Goal: Information Seeking & Learning: Learn about a topic

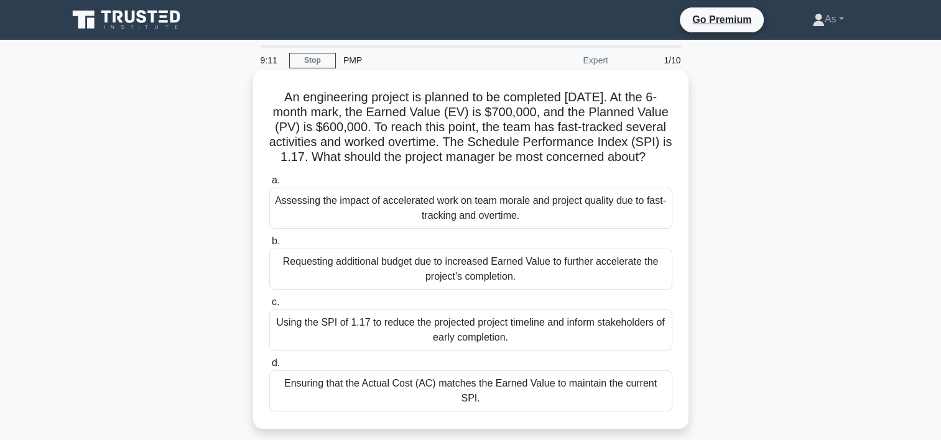
click at [619, 222] on div "Assessing the impact of accelerated work on team morale and project quality due…" at bounding box center [470, 208] width 403 height 41
click at [269, 185] on input "a. Assessing the impact of accelerated work on team morale and project quality …" at bounding box center [269, 181] width 0 height 8
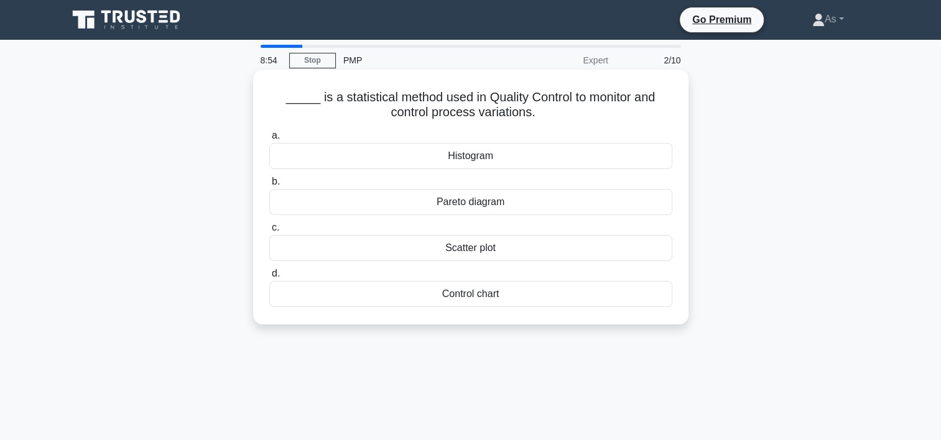
click at [492, 294] on div "Control chart" at bounding box center [470, 294] width 403 height 26
click at [269, 278] on input "d. Control chart" at bounding box center [269, 274] width 0 height 8
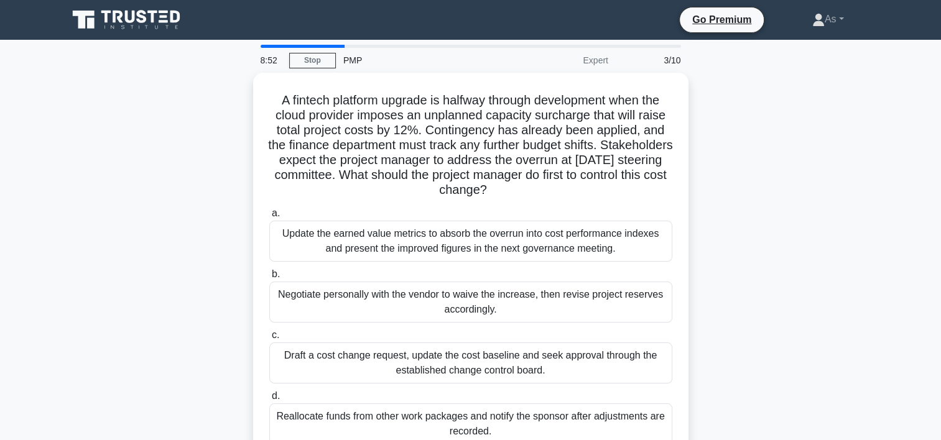
click at [837, 177] on div "A fintech platform upgrade is halfway through development when the cloud provid…" at bounding box center [470, 275] width 821 height 404
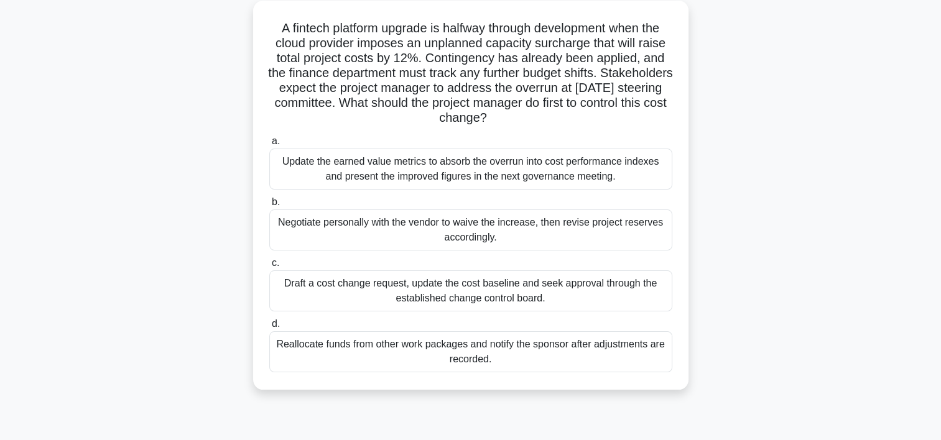
scroll to position [75, 0]
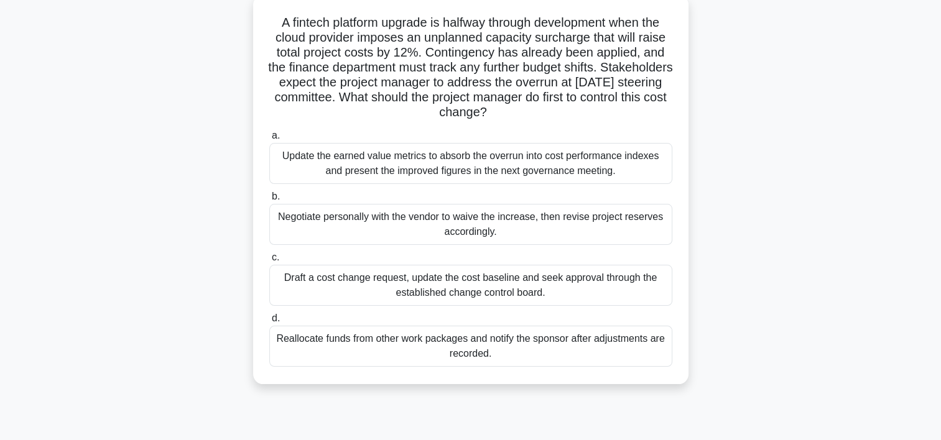
click at [612, 280] on div "Draft a cost change request, update the cost baseline and seek approval through…" at bounding box center [470, 285] width 403 height 41
click at [269, 262] on input "c. Draft a cost change request, update the cost baseline and seek approval thro…" at bounding box center [269, 258] width 0 height 8
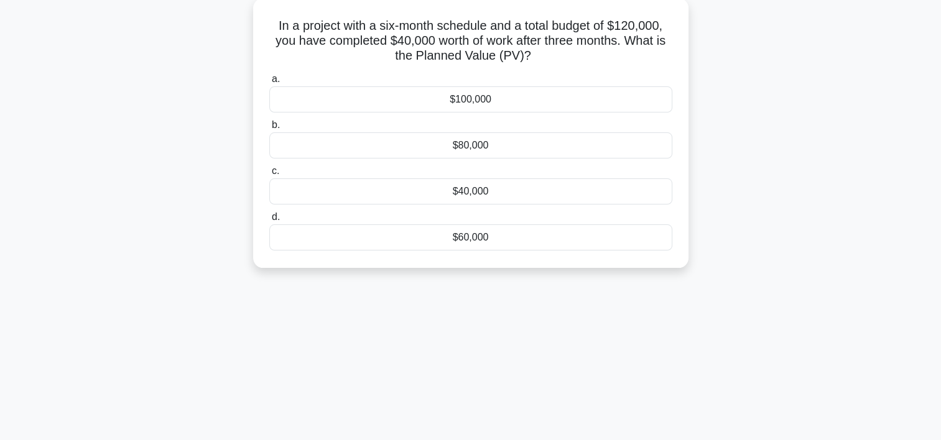
scroll to position [0, 0]
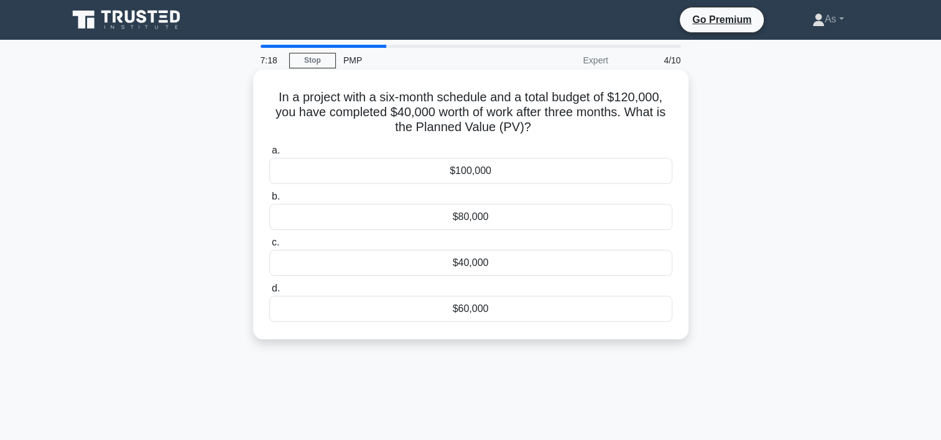
click at [566, 308] on div "$60,000" at bounding box center [470, 309] width 403 height 26
click at [269, 293] on input "d. $60,000" at bounding box center [269, 289] width 0 height 8
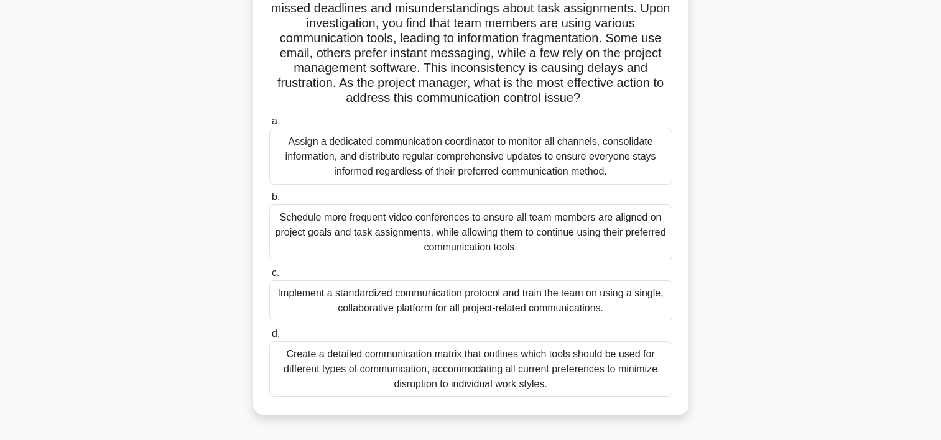
scroll to position [124, 0]
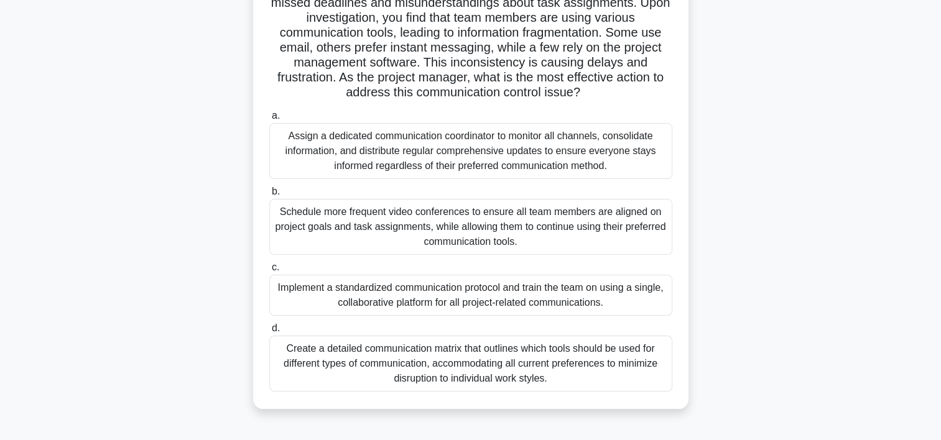
click at [574, 374] on div "Create a detailed communication matrix that outlines which tools should be used…" at bounding box center [470, 364] width 403 height 56
click at [269, 333] on input "d. Create a detailed communication matrix that outlines which tools should be u…" at bounding box center [269, 328] width 0 height 8
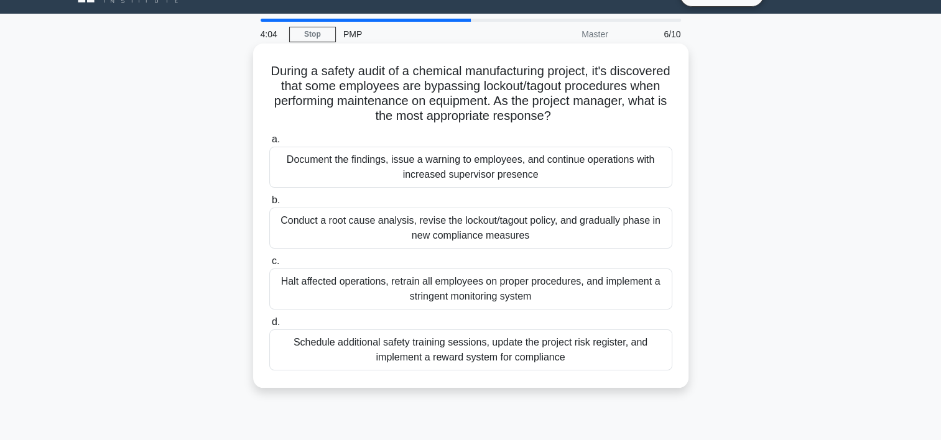
scroll to position [25, 0]
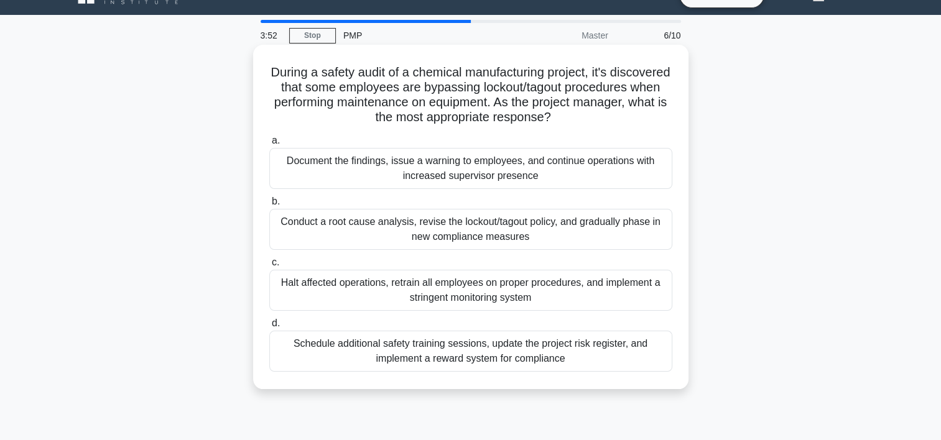
click at [643, 231] on div "Conduct a root cause analysis, revise the lockout/tagout policy, and gradually …" at bounding box center [470, 229] width 403 height 41
click at [269, 206] on input "b. Conduct a root cause analysis, revise the lockout/tagout policy, and gradual…" at bounding box center [269, 202] width 0 height 8
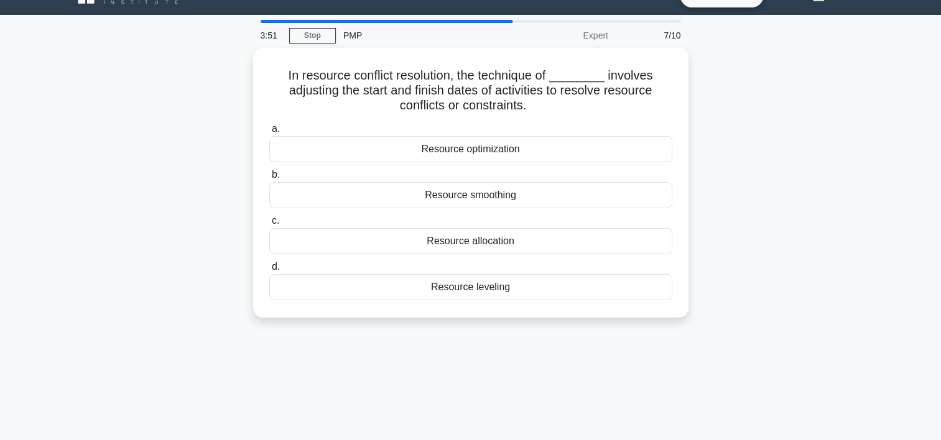
scroll to position [0, 0]
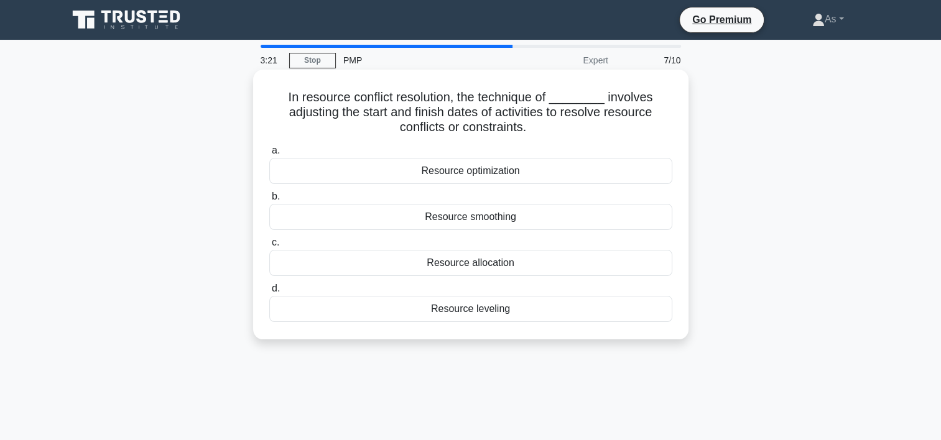
click at [545, 224] on div "Resource smoothing" at bounding box center [470, 217] width 403 height 26
click at [269, 201] on input "b. Resource smoothing" at bounding box center [269, 197] width 0 height 8
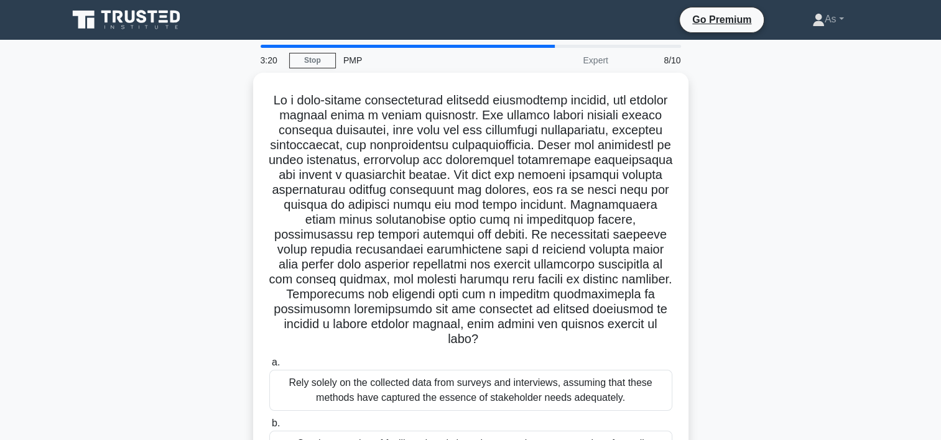
click at [832, 159] on div ".spinner_0XTQ{transform-origin:center;animation:spinner_y6GP .75s linear infini…" at bounding box center [470, 349] width 821 height 553
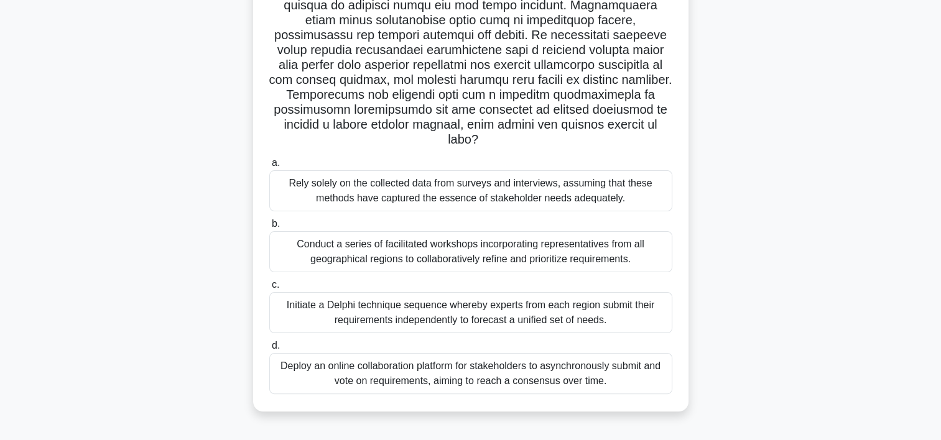
scroll to position [199, 0]
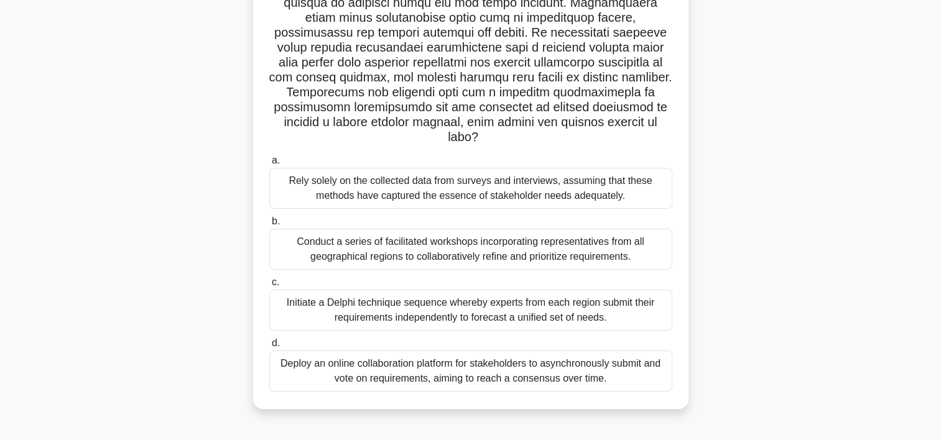
click at [646, 254] on div "Conduct a series of facilitated workshops incorporating representatives from al…" at bounding box center [470, 249] width 403 height 41
click at [269, 226] on input "b. Conduct a series of facilitated workshops incorporating representatives from…" at bounding box center [269, 222] width 0 height 8
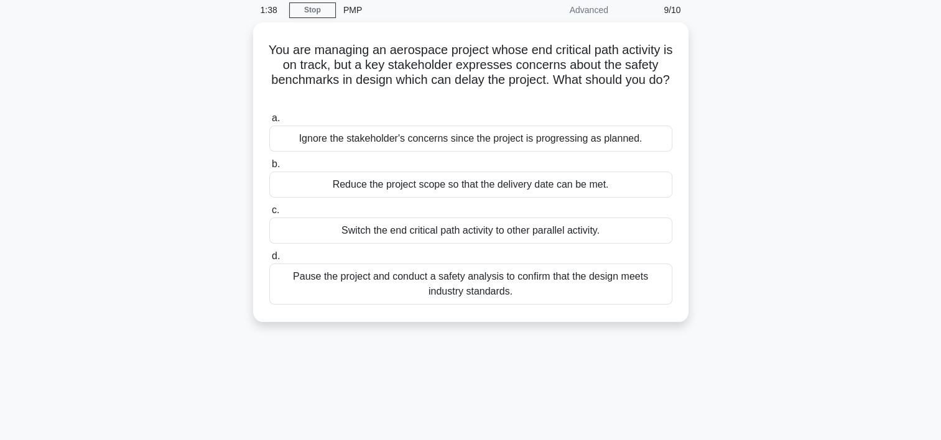
scroll to position [0, 0]
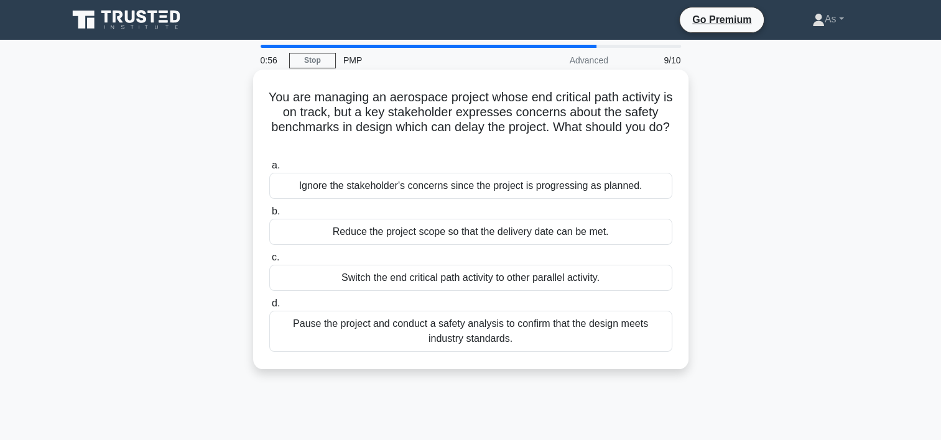
click at [509, 336] on div "Pause the project and conduct a safety analysis to confirm that the design meet…" at bounding box center [470, 331] width 403 height 41
click at [269, 308] on input "d. Pause the project and conduct a safety analysis to confirm that the design m…" at bounding box center [269, 304] width 0 height 8
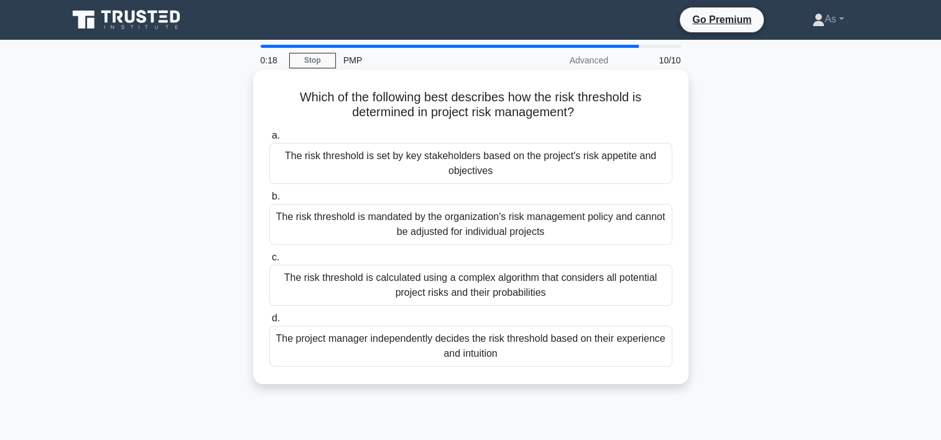
click at [525, 231] on div "The risk threshold is mandated by the organization's risk management policy and…" at bounding box center [470, 224] width 403 height 41
click at [269, 201] on input "b. The risk threshold is mandated by the organization's risk management policy …" at bounding box center [269, 197] width 0 height 8
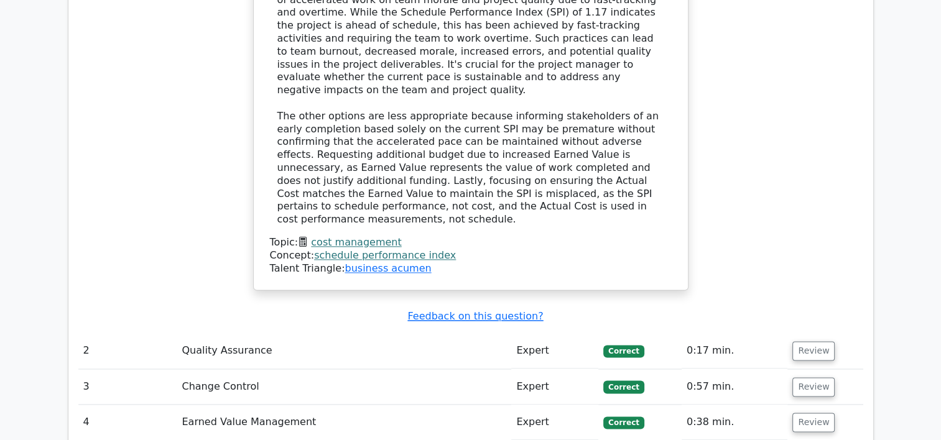
scroll to position [1621, 0]
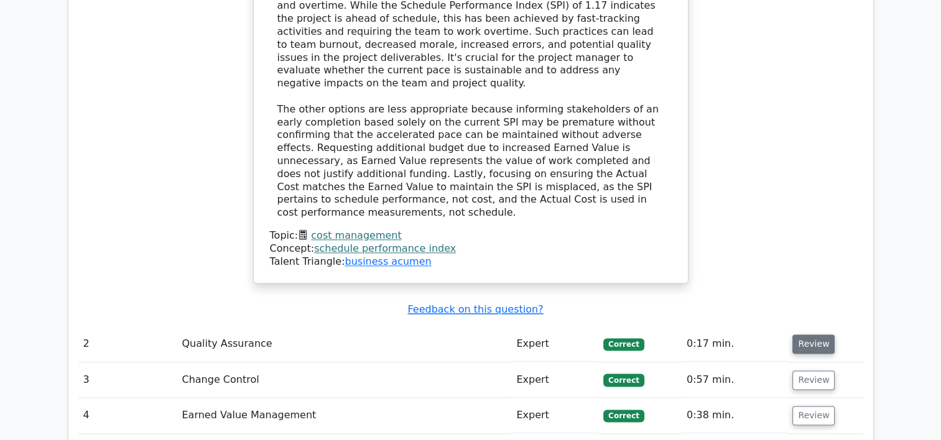
click at [814, 334] on button "Review" at bounding box center [813, 343] width 42 height 19
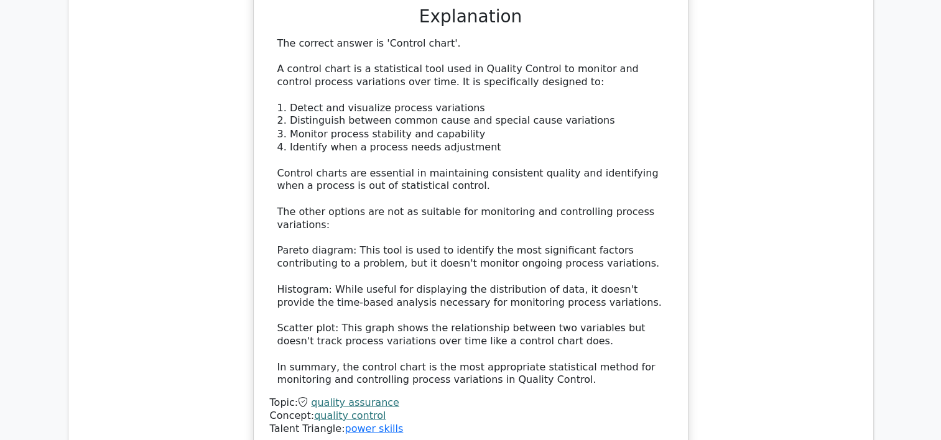
scroll to position [2307, 0]
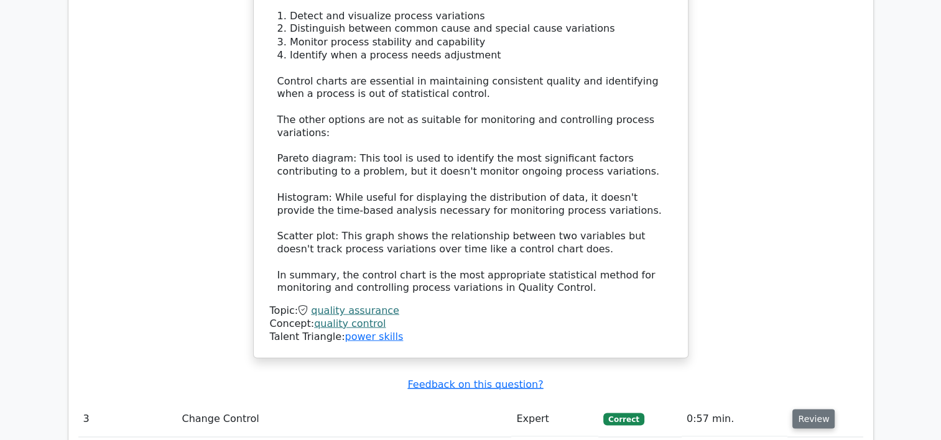
click at [807, 409] on button "Review" at bounding box center [813, 418] width 42 height 19
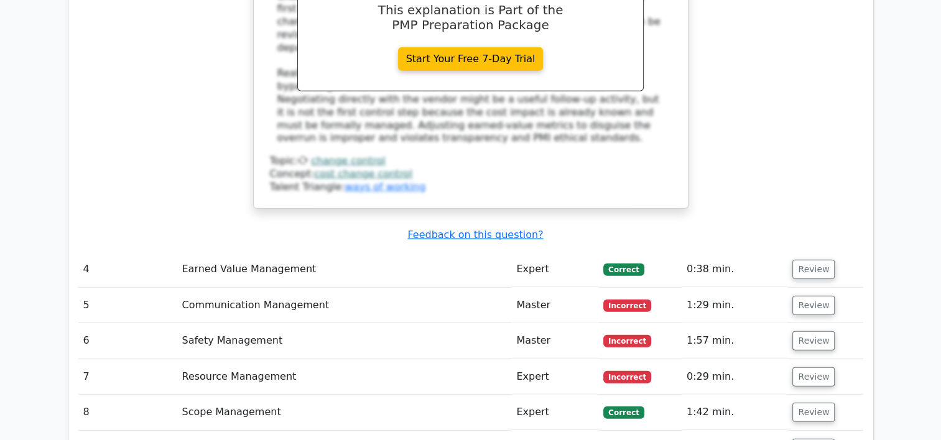
scroll to position [3199, 0]
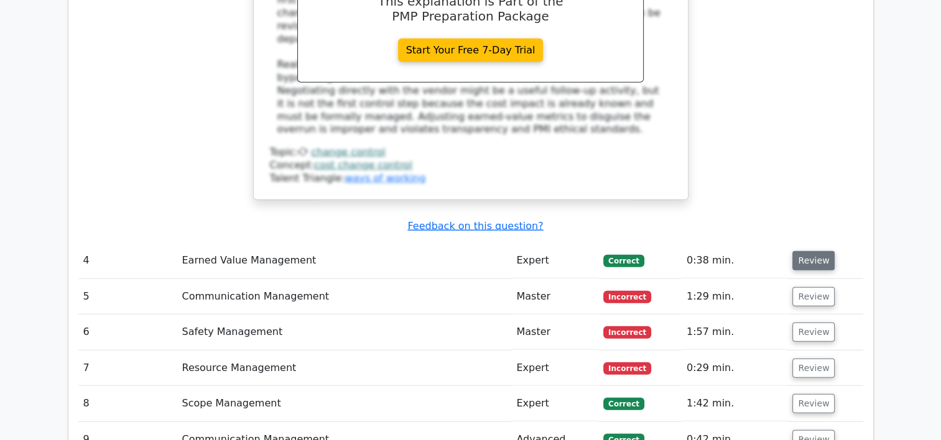
click at [801, 251] on button "Review" at bounding box center [813, 260] width 42 height 19
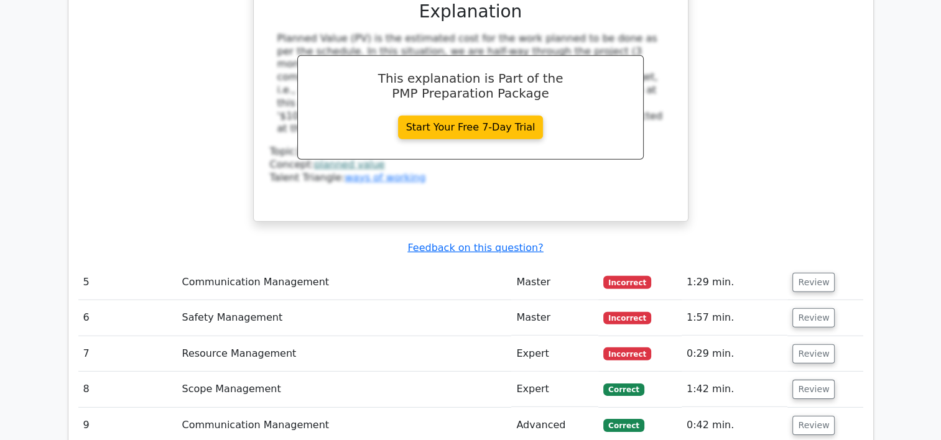
scroll to position [3750, 0]
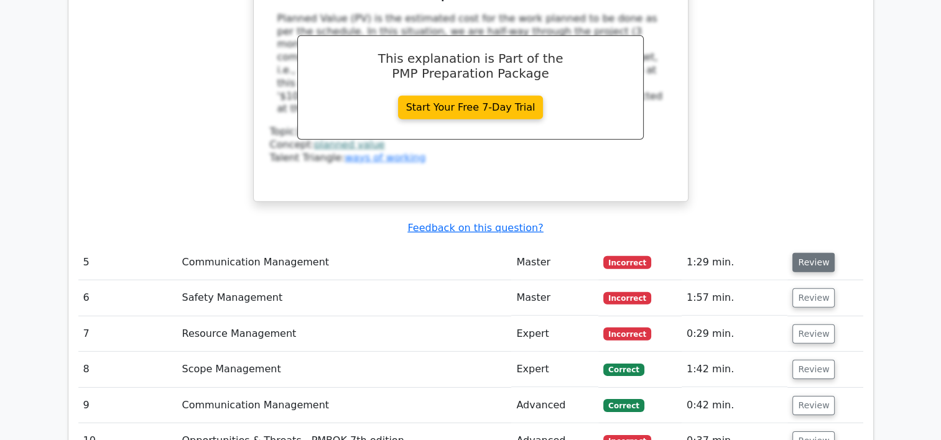
click at [811, 253] on button "Review" at bounding box center [813, 262] width 42 height 19
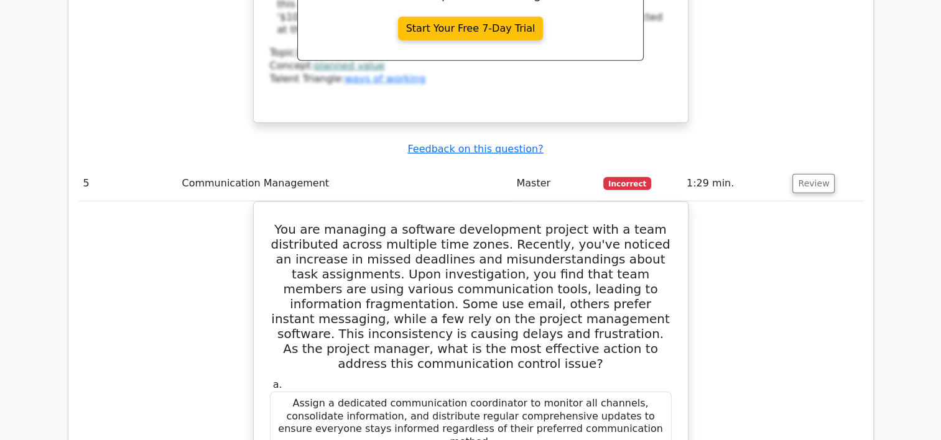
scroll to position [3812, 0]
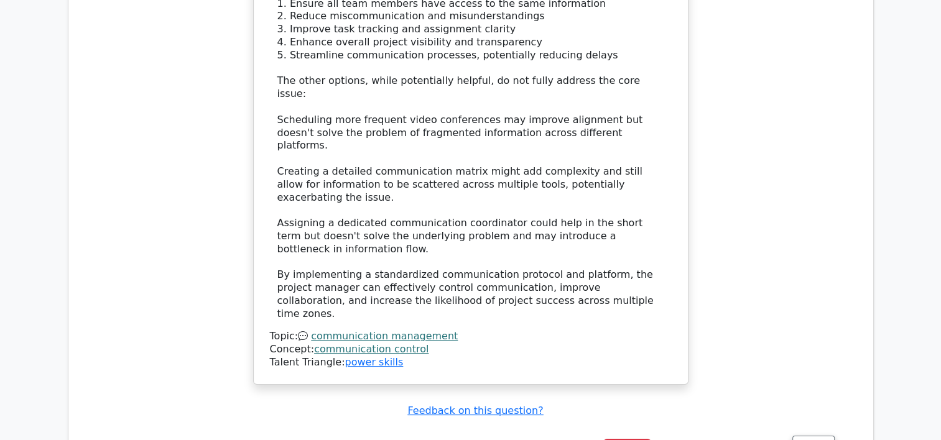
scroll to position [4652, 0]
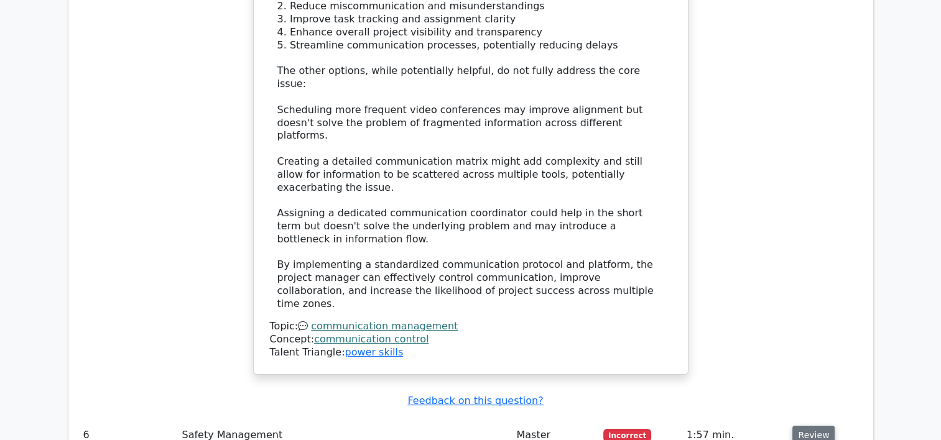
click at [798, 426] on button "Review" at bounding box center [813, 435] width 42 height 19
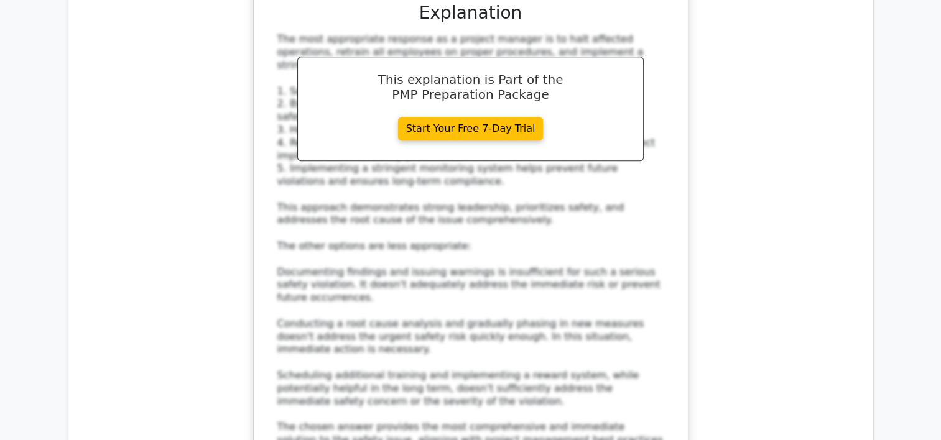
scroll to position [5489, 0]
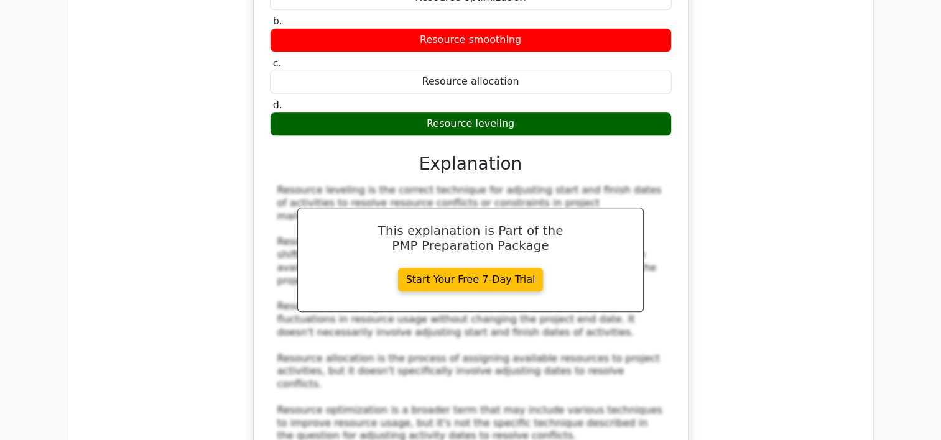
scroll to position [6137, 0]
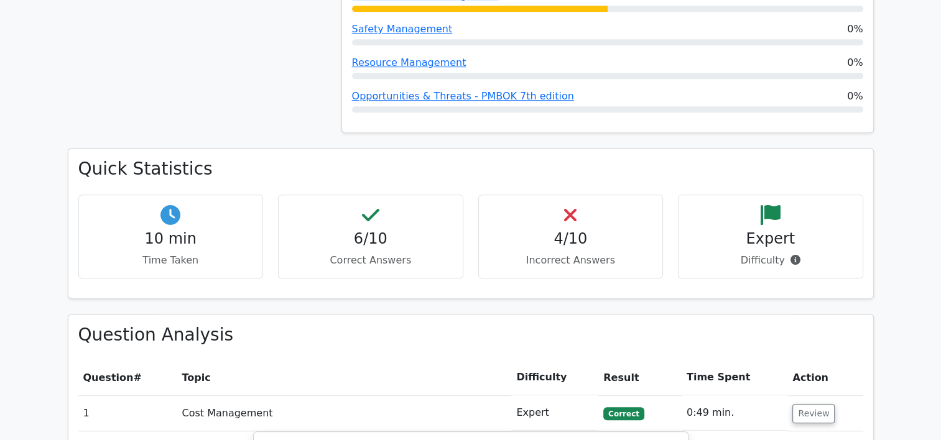
scroll to position [0, 0]
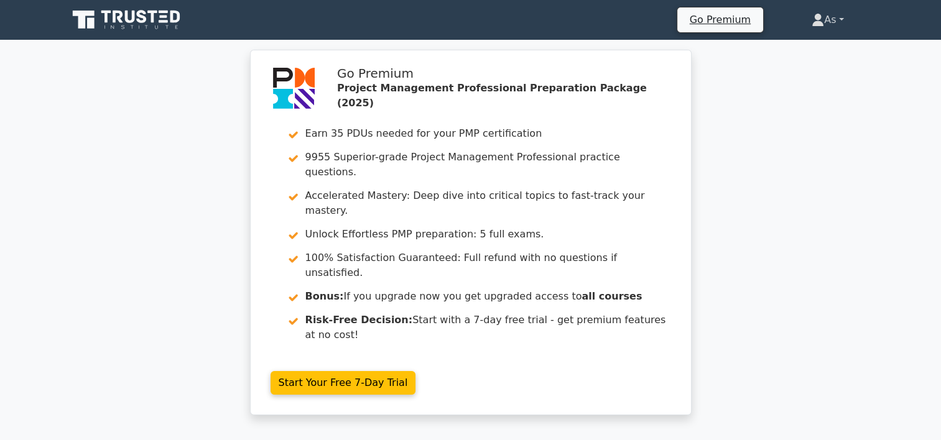
click at [840, 22] on link "As" at bounding box center [826, 19] width 91 height 25
click at [832, 43] on link "Profile" at bounding box center [831, 49] width 98 height 20
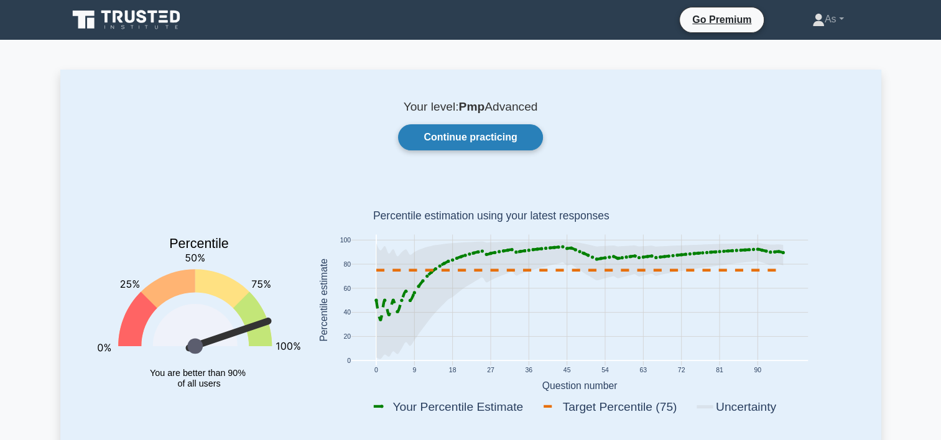
click at [499, 135] on link "Continue practicing" at bounding box center [470, 137] width 144 height 26
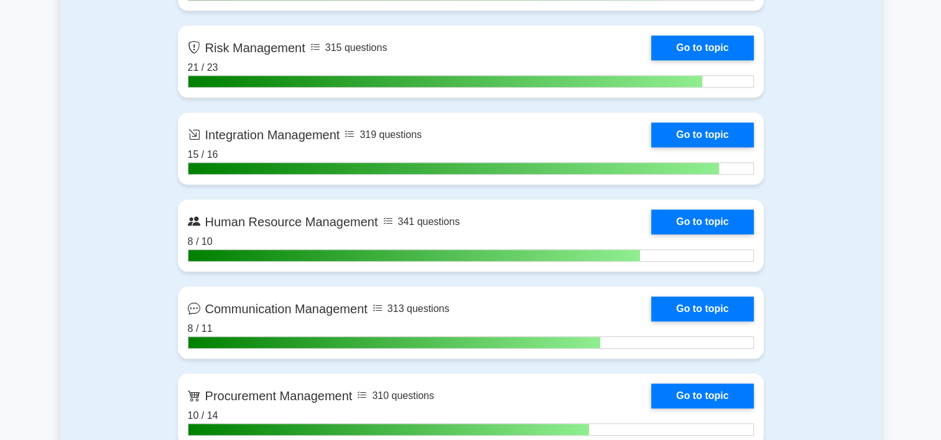
scroll to position [1259, 0]
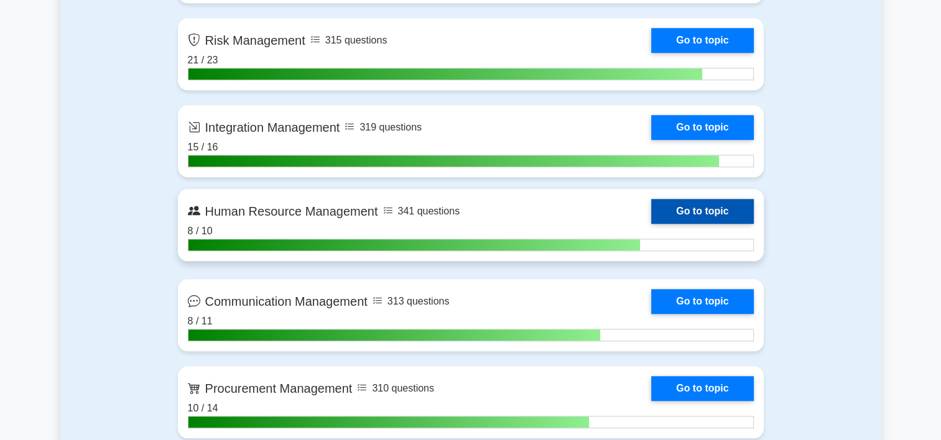
click at [651, 221] on link "Go to topic" at bounding box center [702, 211] width 102 height 25
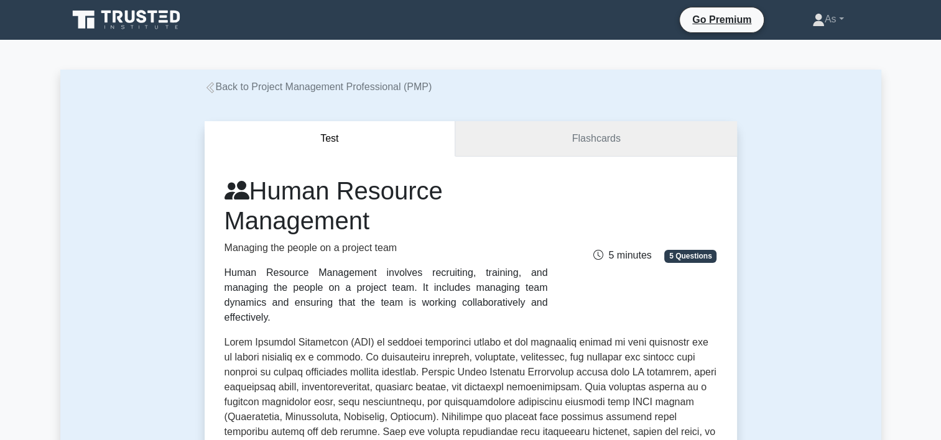
click at [608, 139] on link "Flashcards" at bounding box center [595, 138] width 281 height 35
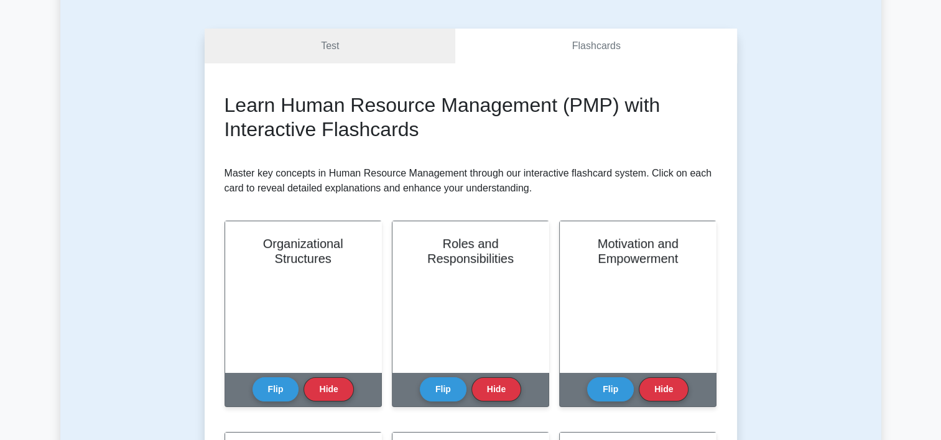
scroll to position [234, 0]
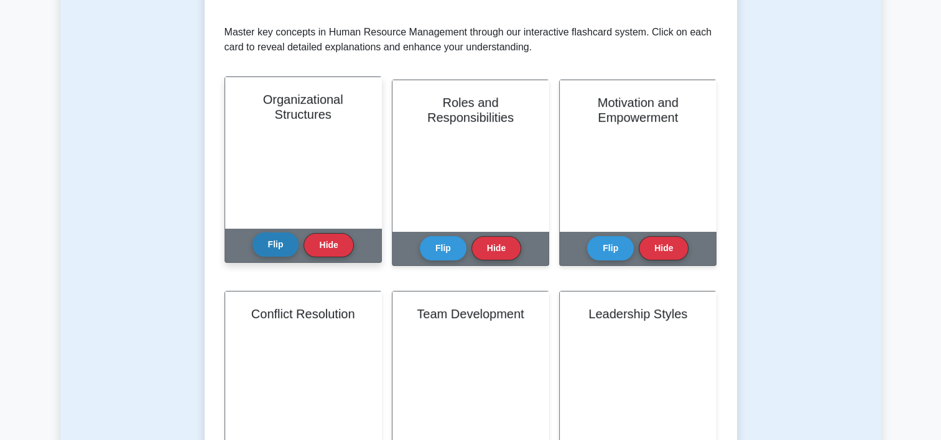
click at [273, 251] on button "Flip" at bounding box center [275, 244] width 47 height 24
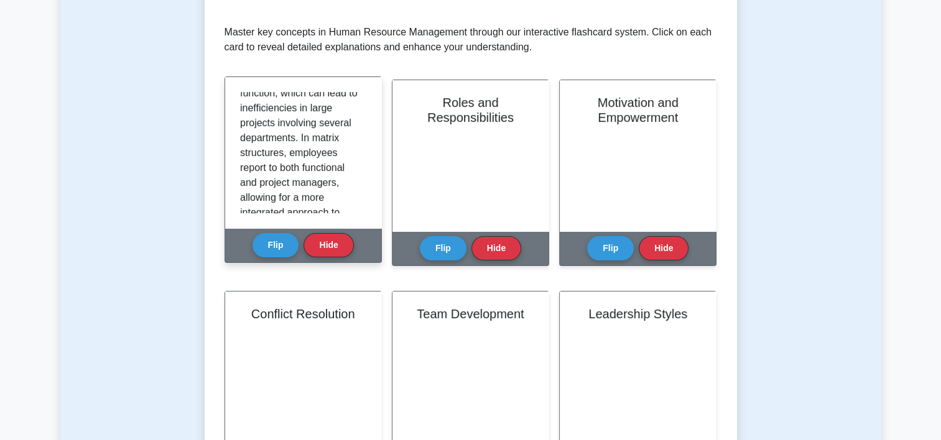
scroll to position [425, 0]
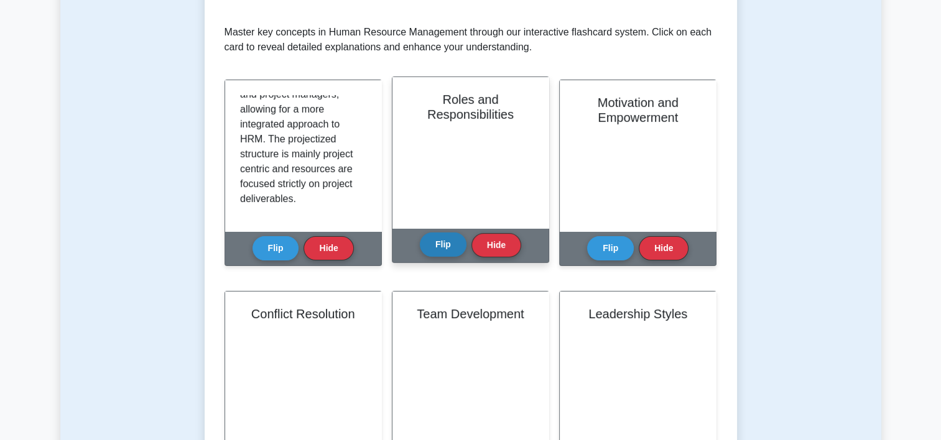
click at [450, 239] on button "Flip" at bounding box center [443, 244] width 47 height 24
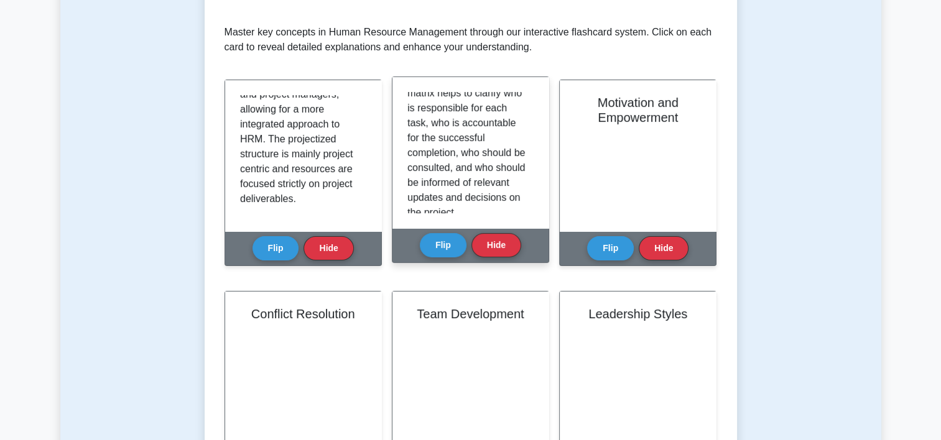
scroll to position [351, 0]
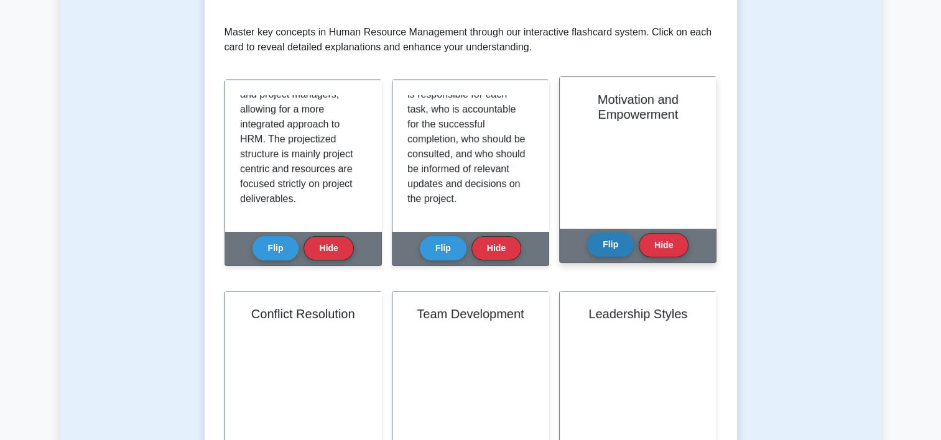
click at [605, 242] on button "Flip" at bounding box center [610, 244] width 47 height 24
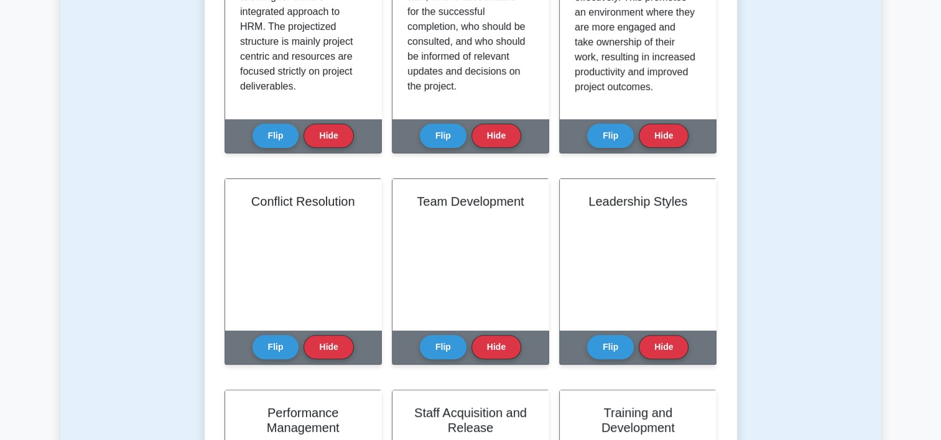
scroll to position [358, 0]
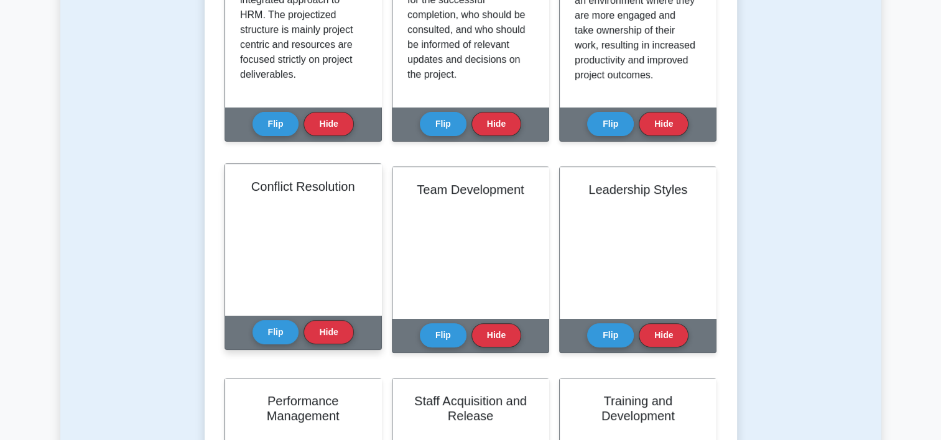
click at [267, 347] on div "Flip Hide" at bounding box center [302, 332] width 101 height 34
click at [283, 323] on button "Flip" at bounding box center [275, 332] width 47 height 24
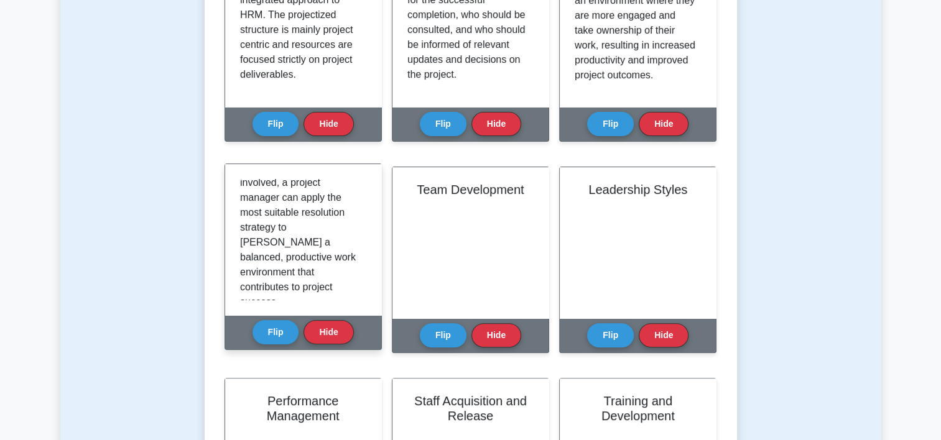
scroll to position [380, 0]
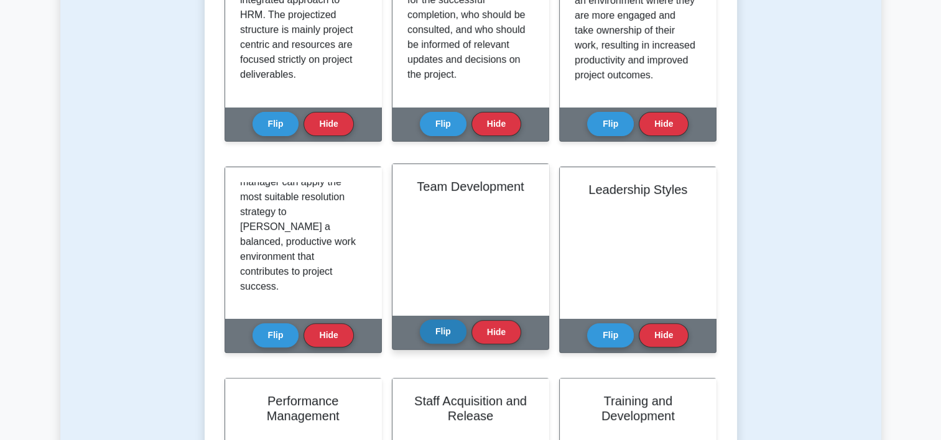
click at [443, 331] on button "Flip" at bounding box center [443, 332] width 47 height 24
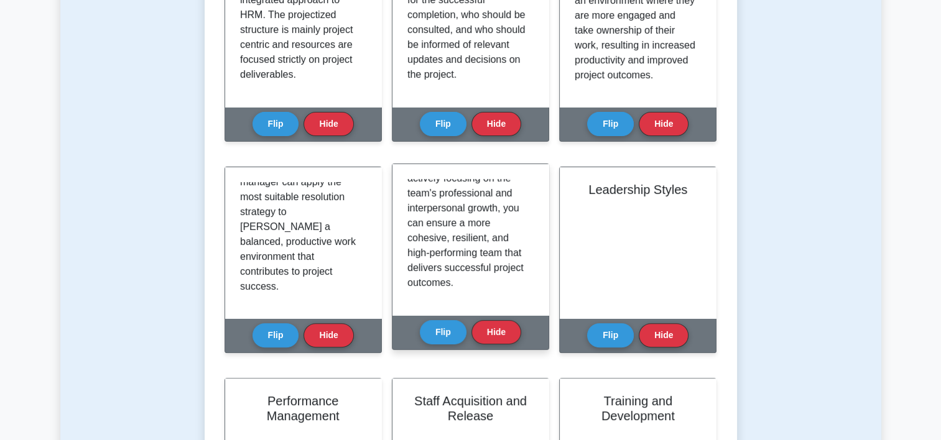
scroll to position [410, 0]
drag, startPoint x: 534, startPoint y: 295, endPoint x: 529, endPoint y: 287, distance: 9.0
click at [529, 287] on div "Team development goes beyond merely assembling a group of individuals to work o…" at bounding box center [470, 239] width 156 height 151
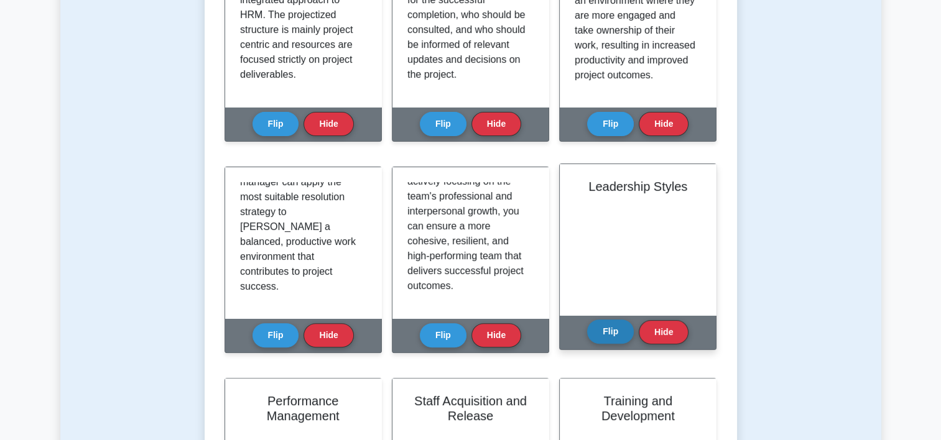
click at [617, 333] on button "Flip" at bounding box center [610, 332] width 47 height 24
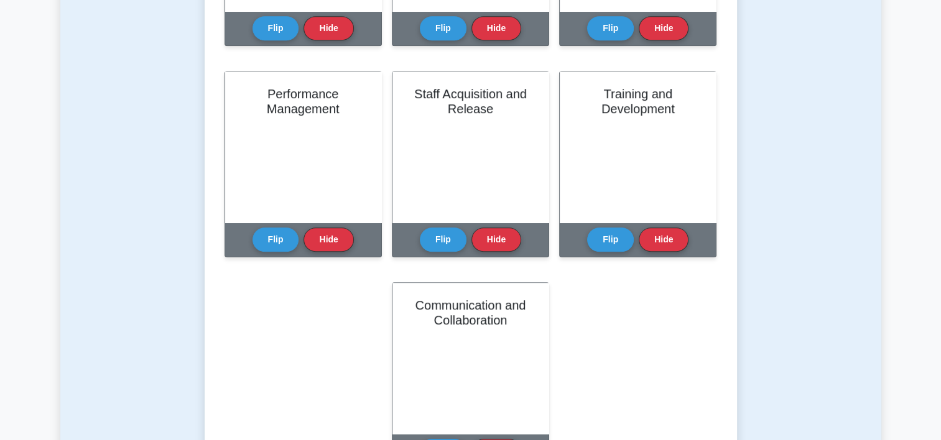
scroll to position [688, 0]
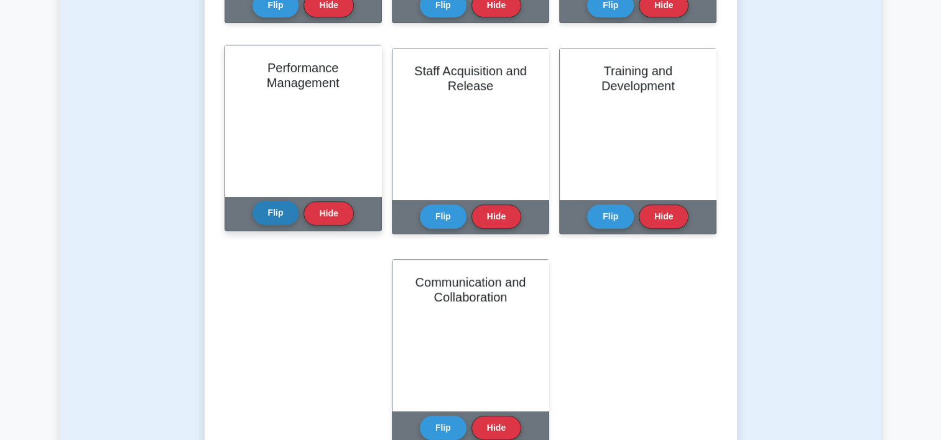
click at [271, 217] on button "Flip" at bounding box center [275, 213] width 47 height 24
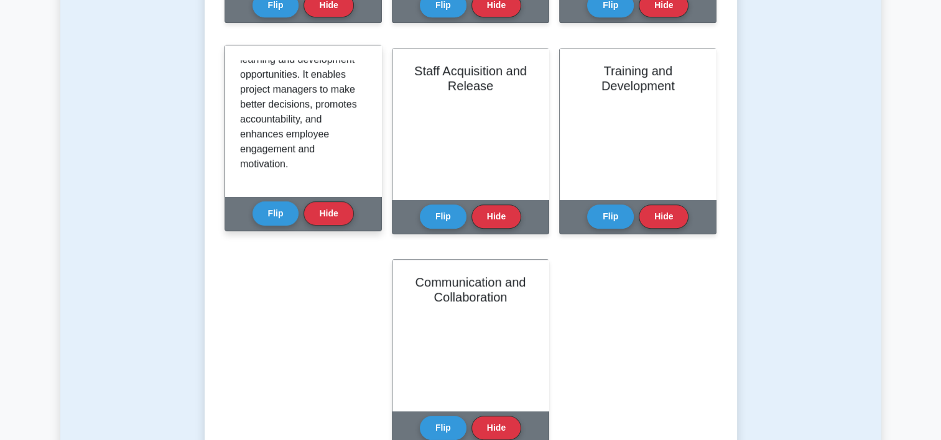
scroll to position [395, 0]
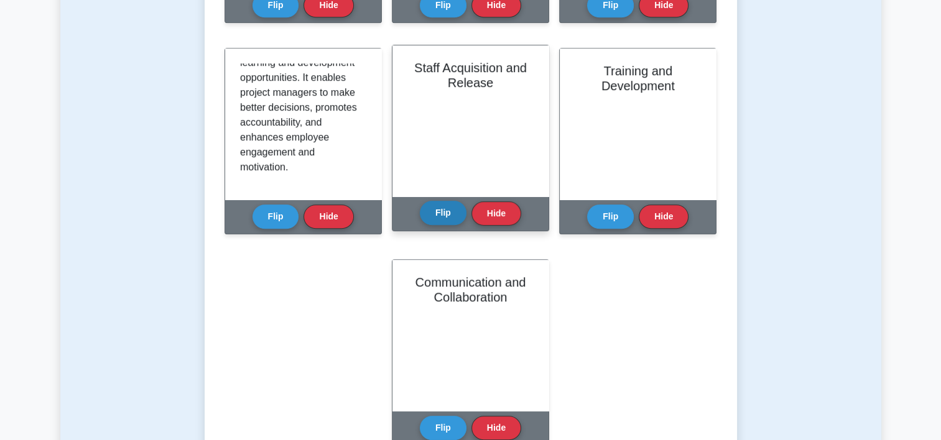
click at [449, 213] on button "Flip" at bounding box center [443, 213] width 47 height 24
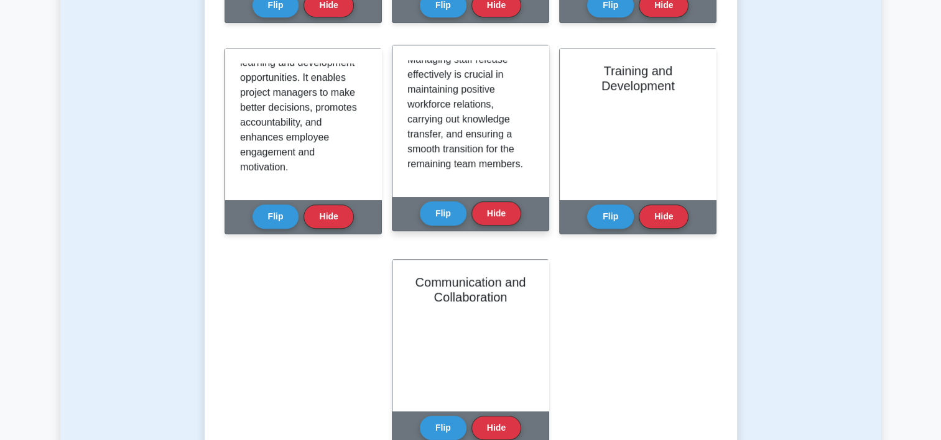
scroll to position [351, 0]
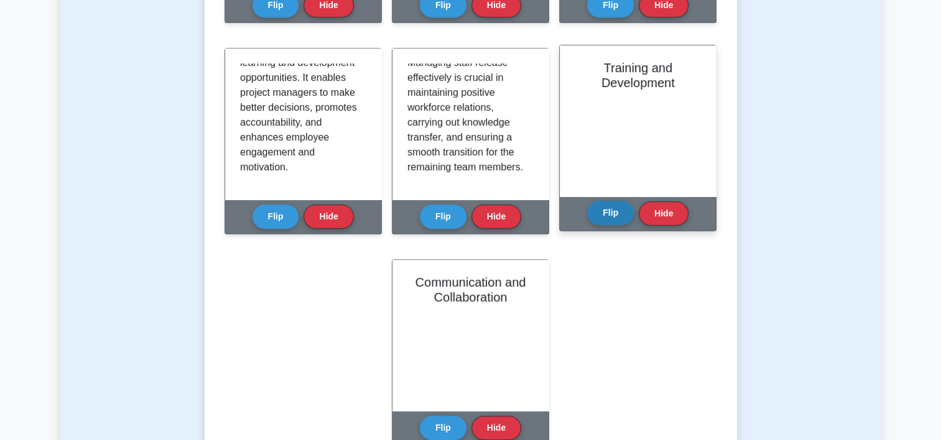
click at [615, 213] on button "Flip" at bounding box center [610, 213] width 47 height 24
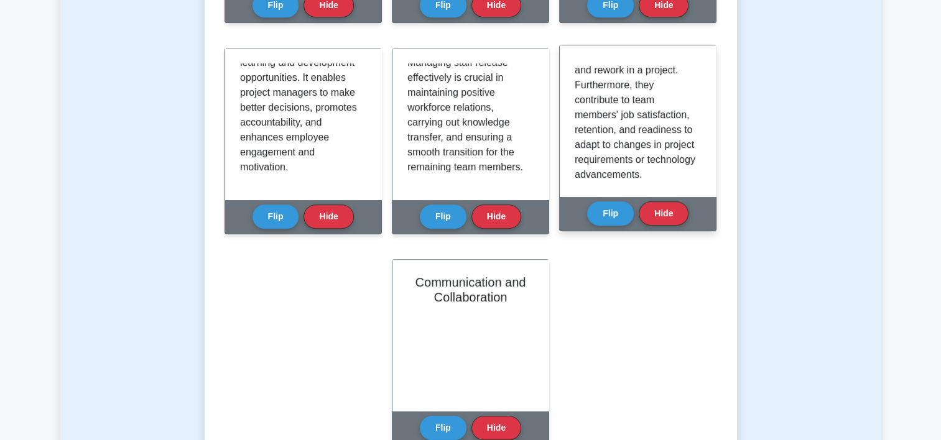
scroll to position [336, 0]
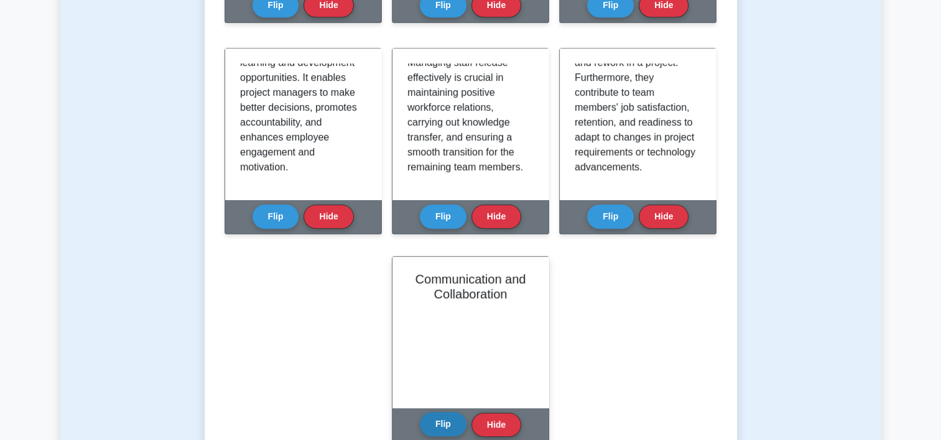
click at [455, 436] on div "Flip Hide" at bounding box center [470, 425] width 101 height 34
click at [451, 418] on button "Flip" at bounding box center [443, 424] width 47 height 24
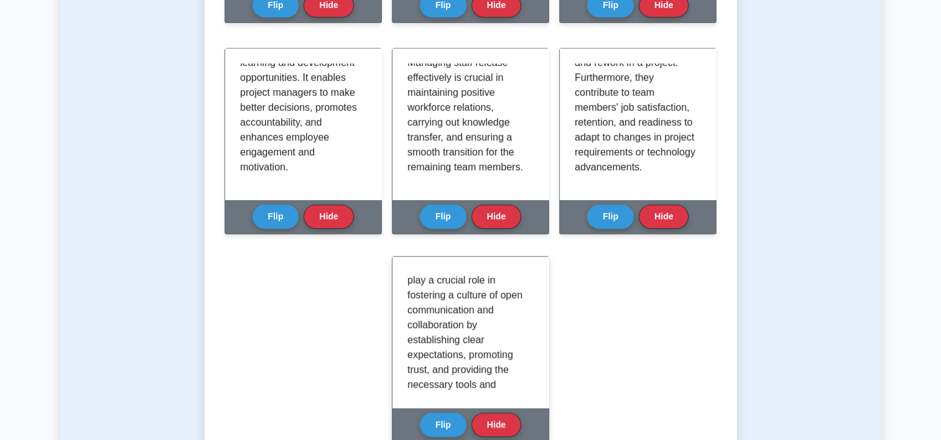
scroll to position [395, 0]
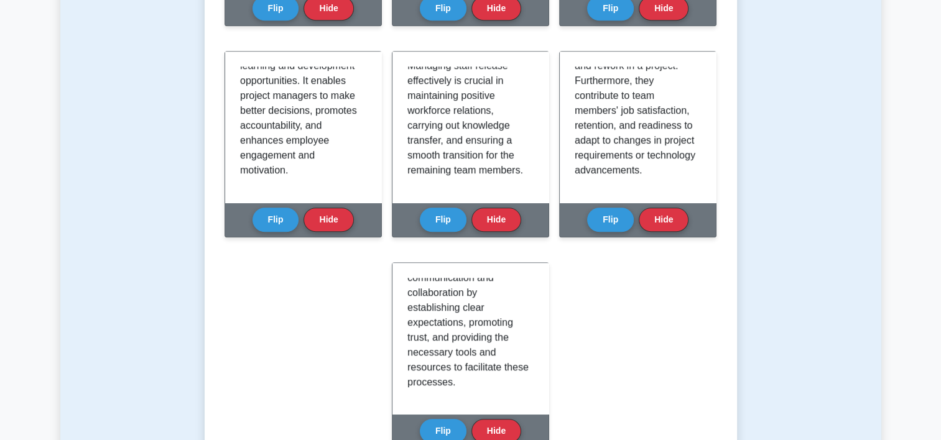
drag, startPoint x: 938, startPoint y: 214, endPoint x: 950, endPoint y: 127, distance: 88.5
click at [940, 127] on html "Go Premium As" at bounding box center [470, 233] width 941 height 1842
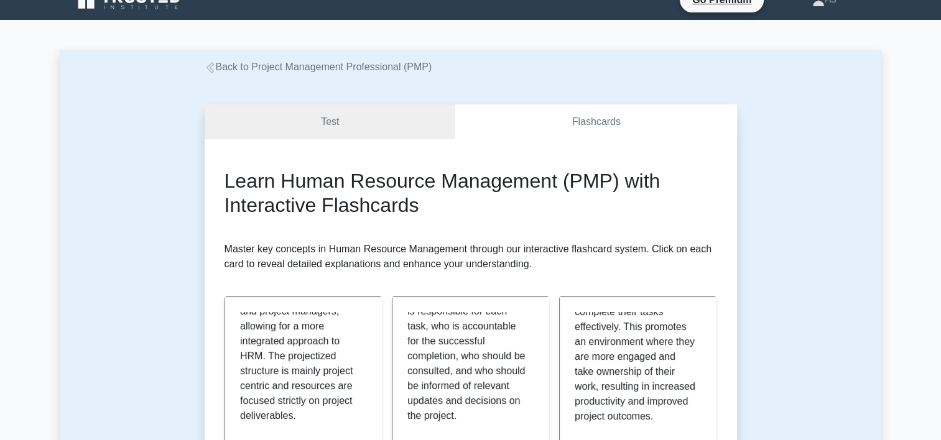
scroll to position [0, 0]
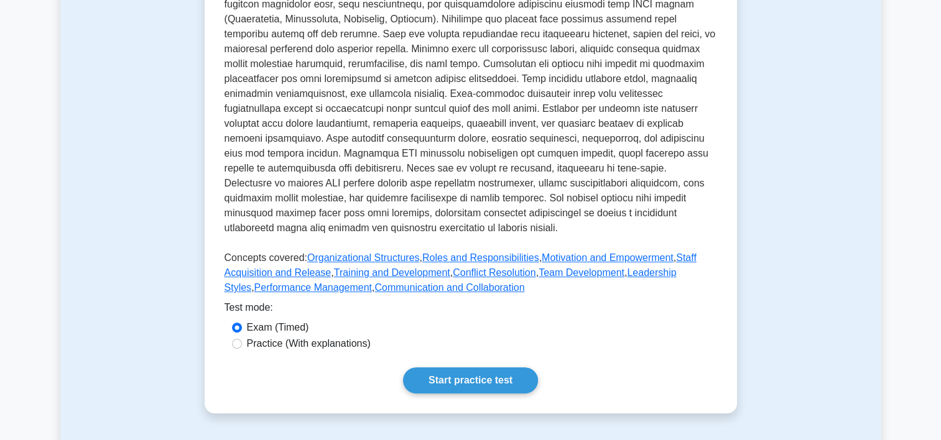
scroll to position [397, 0]
click at [446, 368] on link "Start practice test" at bounding box center [470, 381] width 135 height 26
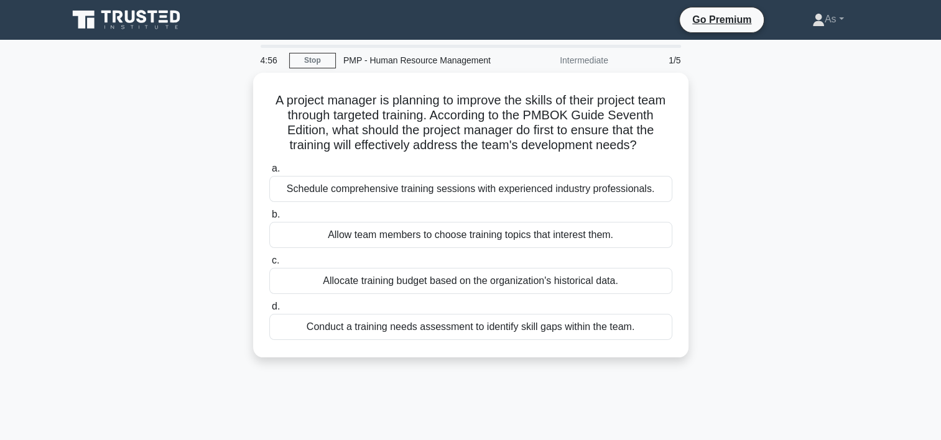
click at [446, 352] on div "A project manager is planning to improve the skills of their project team throu…" at bounding box center [470, 215] width 425 height 275
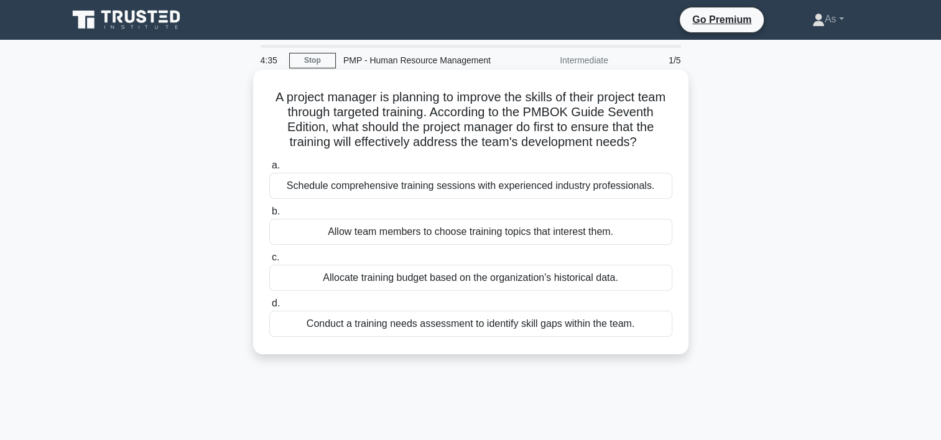
click at [467, 337] on div "Conduct a training needs assessment to identify skill gaps within the team." at bounding box center [470, 324] width 403 height 26
click at [269, 308] on input "d. Conduct a training needs assessment to identify skill gaps within the team." at bounding box center [269, 304] width 0 height 8
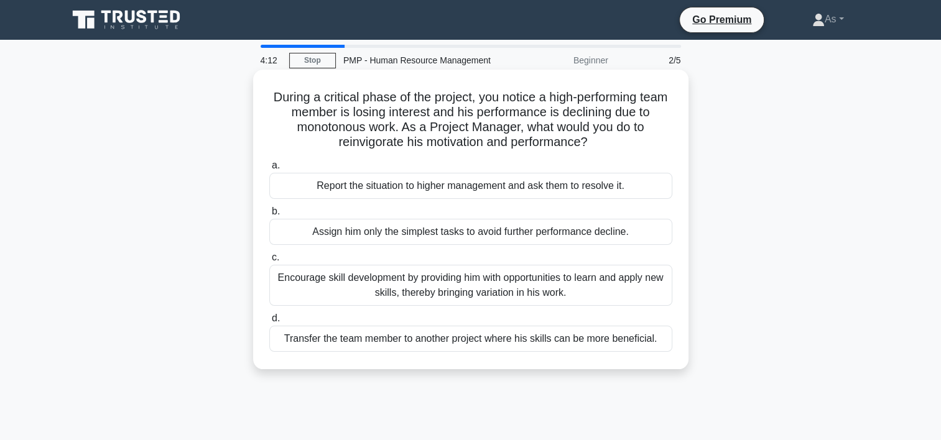
click at [547, 293] on div "Encourage skill development by providing him with opportunities to learn and ap…" at bounding box center [470, 285] width 403 height 41
click at [269, 262] on input "c. Encourage skill development by providing him with opportunities to learn and…" at bounding box center [269, 258] width 0 height 8
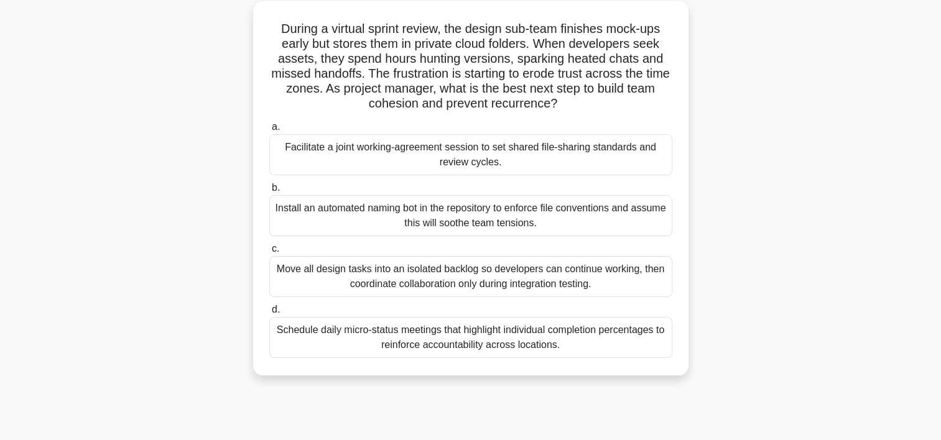
scroll to position [72, 0]
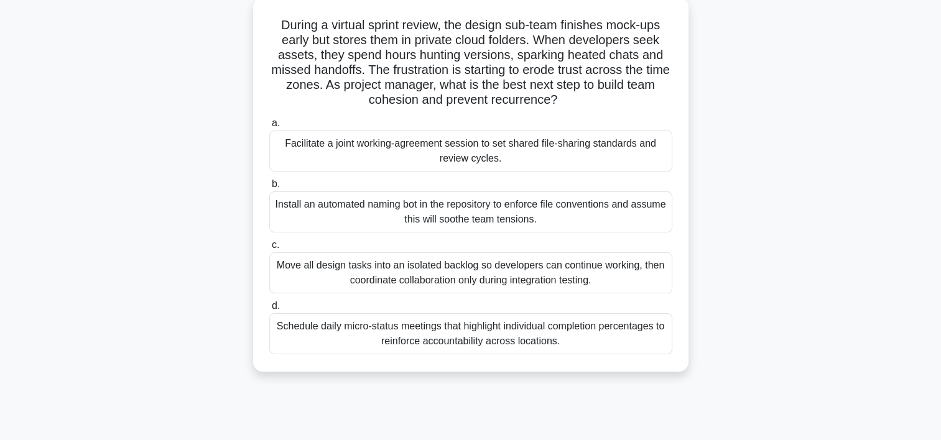
click at [574, 157] on div "Facilitate a joint working-agreement session to set shared file-sharing standar…" at bounding box center [470, 151] width 403 height 41
click at [269, 127] on input "a. Facilitate a joint working-agreement session to set shared file-sharing stan…" at bounding box center [269, 123] width 0 height 8
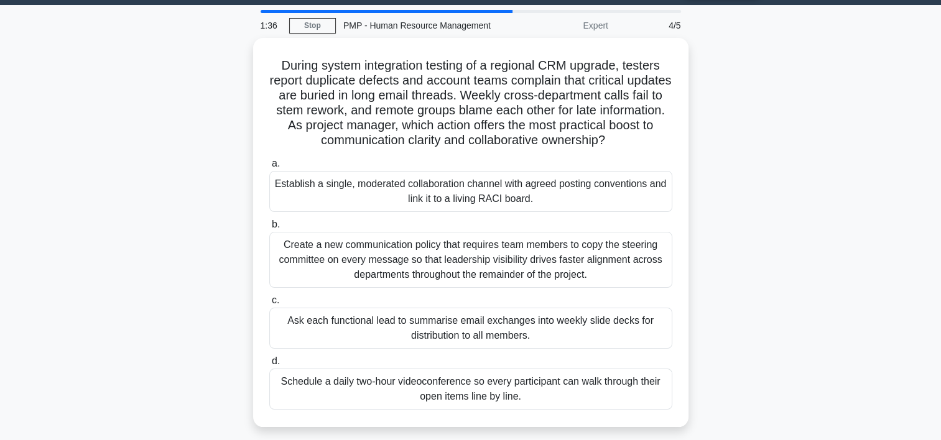
scroll to position [0, 0]
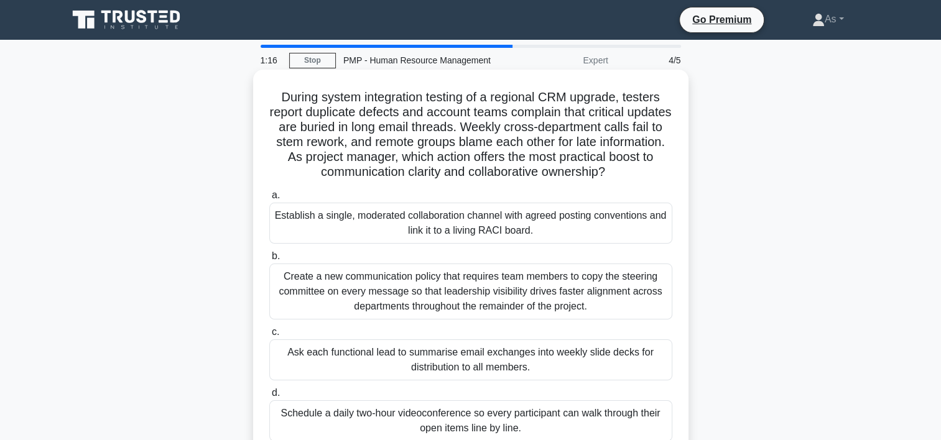
click at [549, 225] on div "Establish a single, moderated collaboration channel with agreed posting convent…" at bounding box center [470, 223] width 403 height 41
click at [269, 200] on input "a. Establish a single, moderated collaboration channel with agreed posting conv…" at bounding box center [269, 195] width 0 height 8
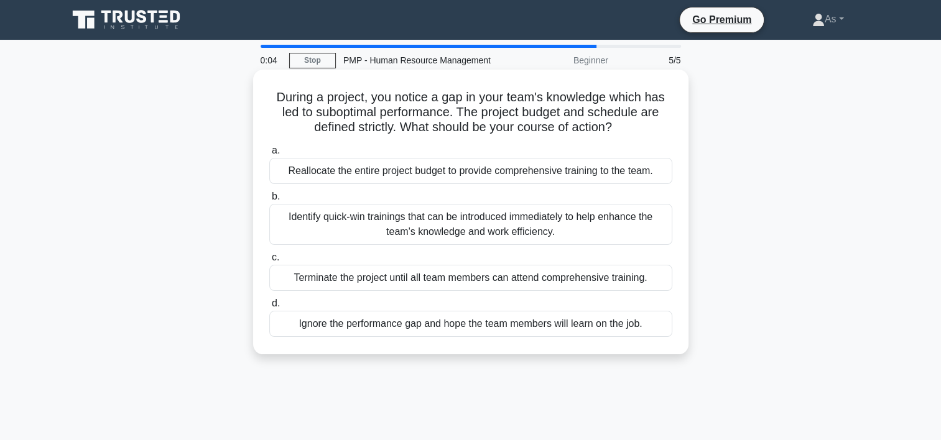
click at [569, 235] on div "Identify quick-win trainings that can be introduced immediately to help enhance…" at bounding box center [470, 224] width 403 height 41
click at [269, 201] on input "b. Identify quick-win trainings that can be introduced immediately to help enha…" at bounding box center [269, 197] width 0 height 8
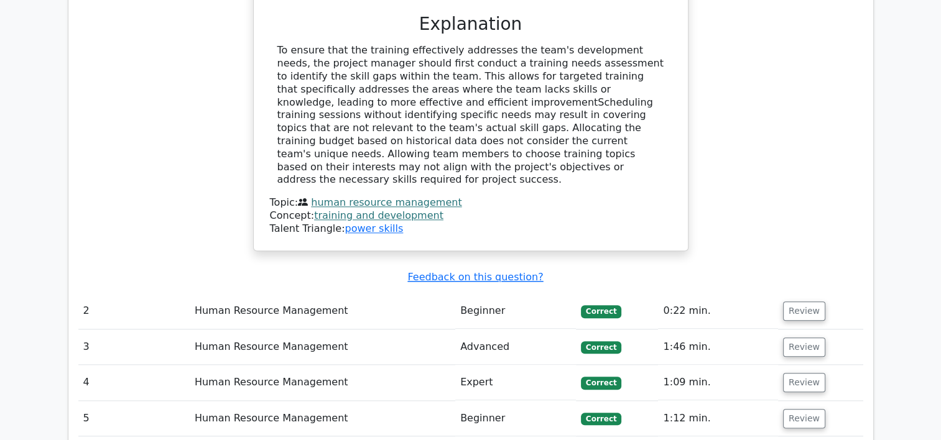
scroll to position [1343, 0]
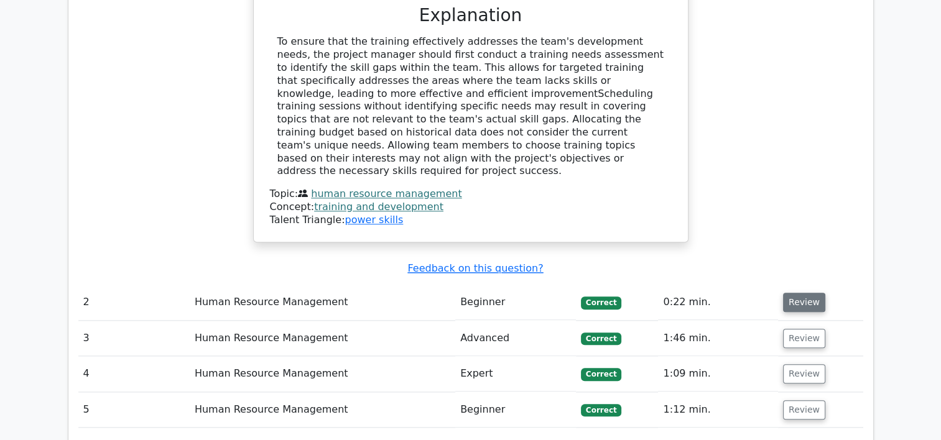
click at [798, 293] on button "Review" at bounding box center [804, 302] width 42 height 19
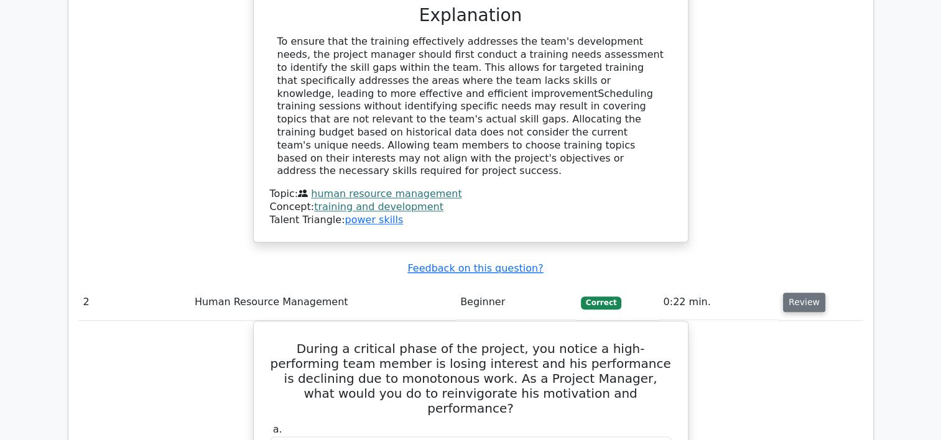
click at [798, 293] on button "Review" at bounding box center [804, 302] width 42 height 19
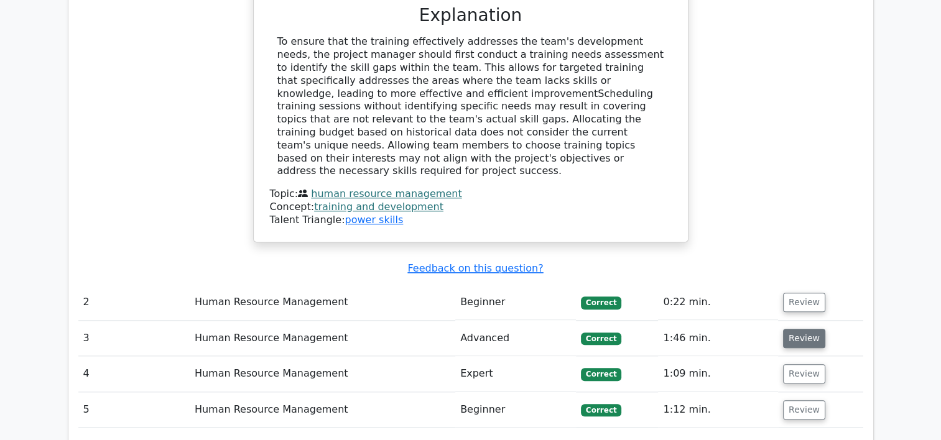
click at [798, 329] on button "Review" at bounding box center [804, 338] width 42 height 19
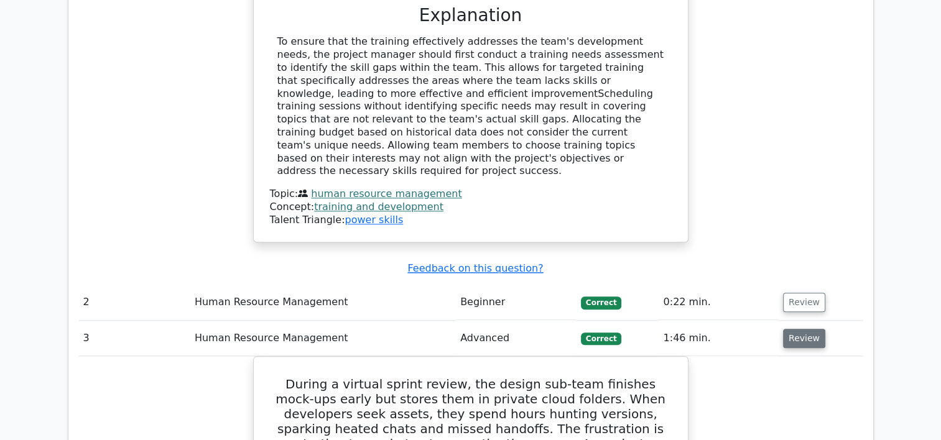
click at [798, 329] on button "Review" at bounding box center [804, 338] width 42 height 19
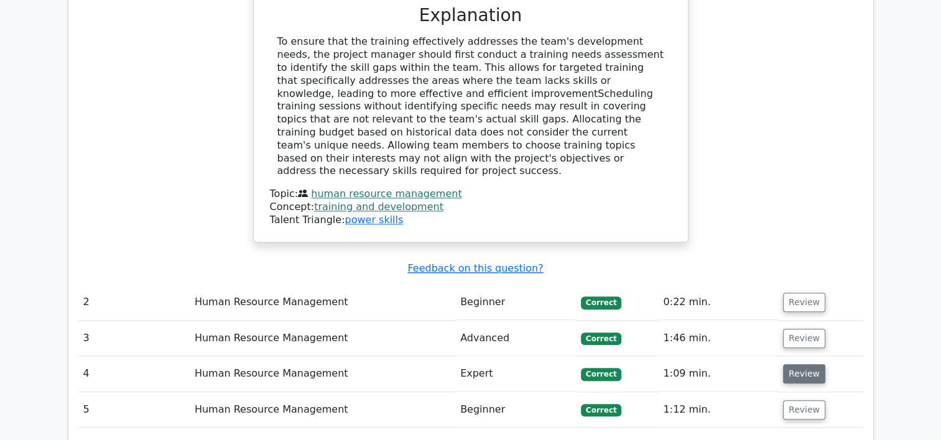
click at [798, 364] on button "Review" at bounding box center [804, 373] width 42 height 19
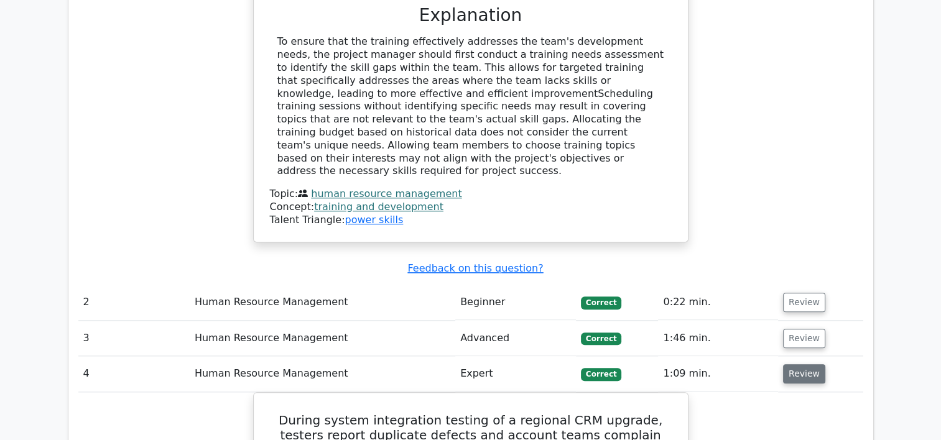
click at [798, 364] on button "Review" at bounding box center [804, 373] width 42 height 19
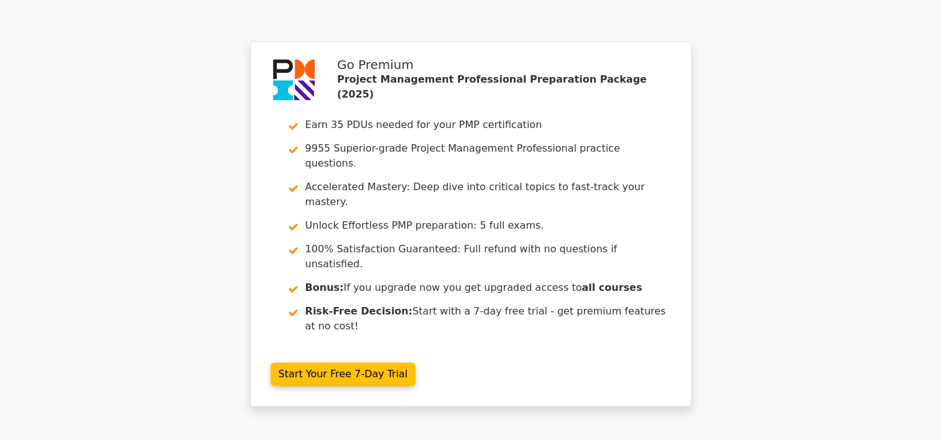
scroll to position [1854, 0]
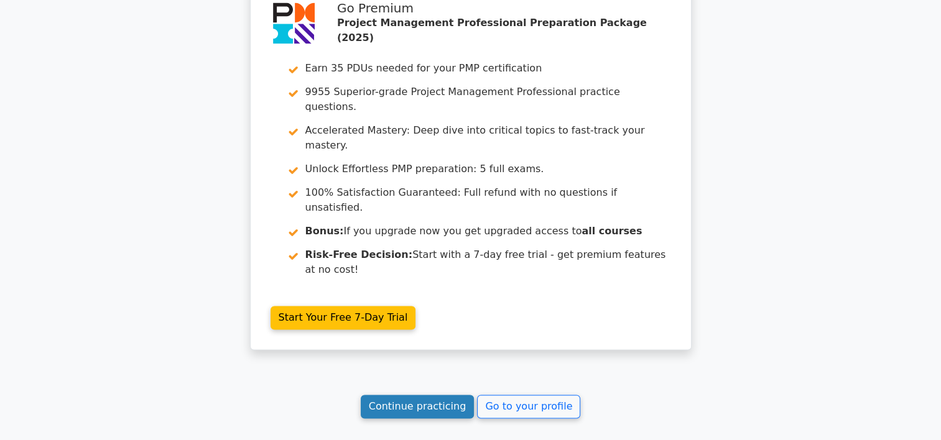
click at [440, 395] on link "Continue practicing" at bounding box center [418, 407] width 114 height 24
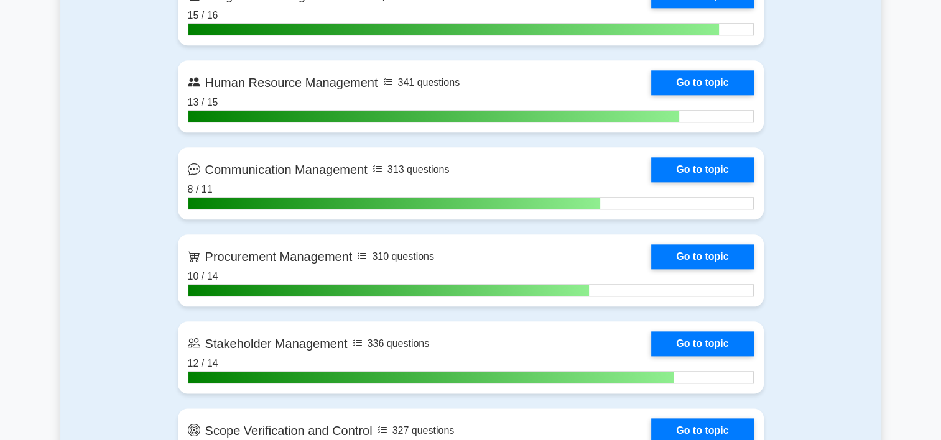
scroll to position [1348, 0]
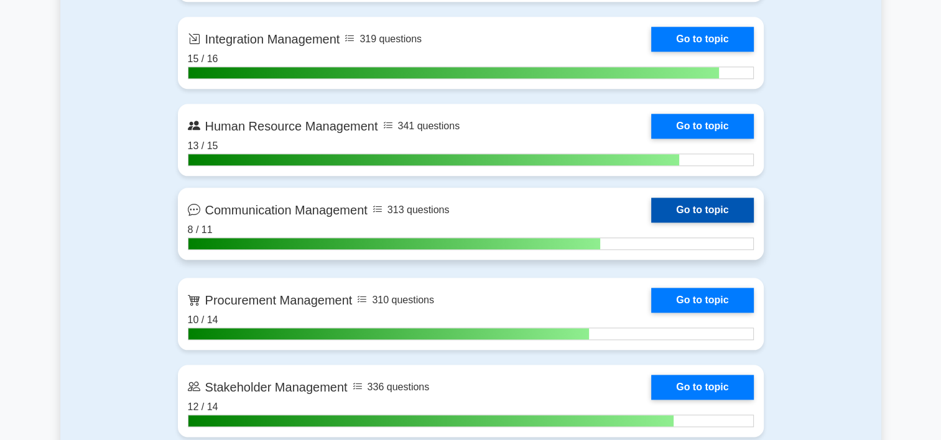
click at [651, 204] on link "Go to topic" at bounding box center [702, 210] width 102 height 25
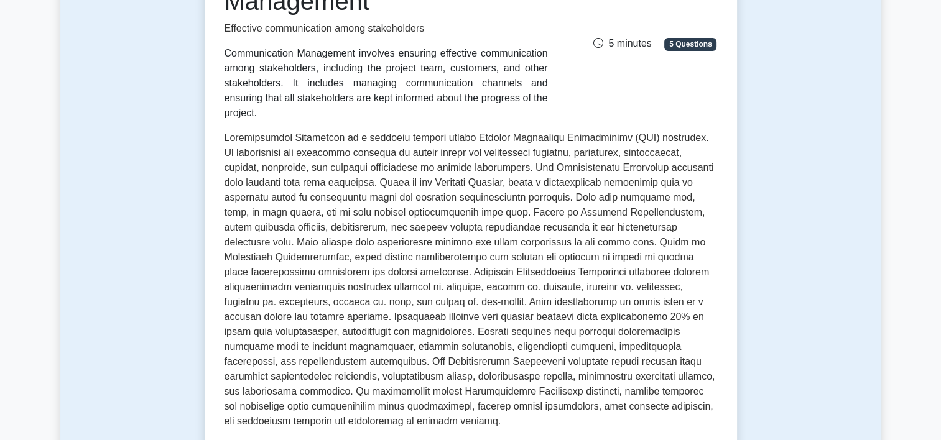
scroll to position [221, 0]
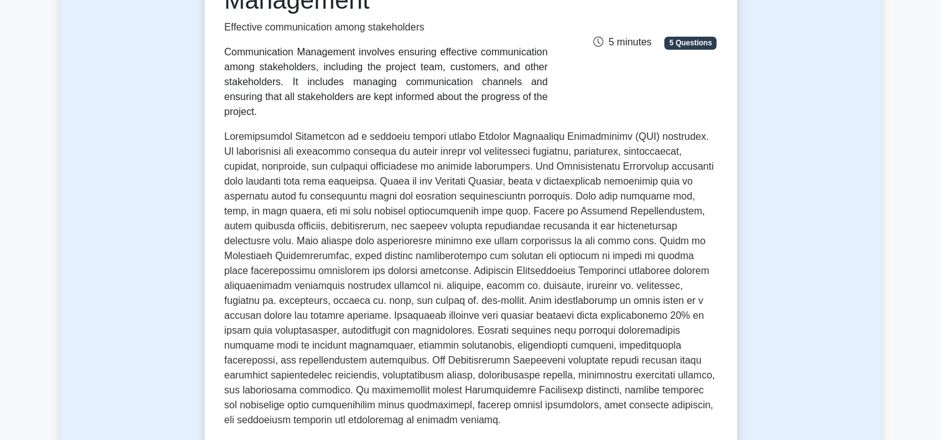
click at [297, 19] on div "Communication Management Effective communication among stakeholders Communicati…" at bounding box center [386, 37] width 338 height 164
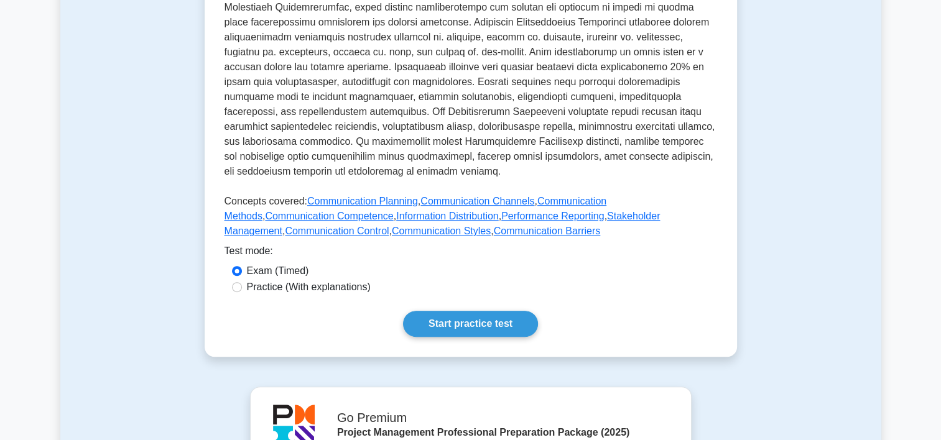
scroll to position [487, 0]
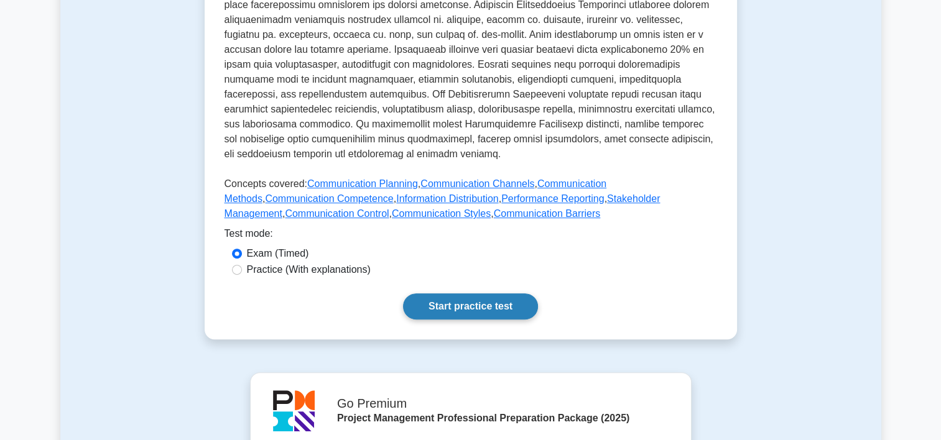
click at [466, 293] on link "Start practice test" at bounding box center [470, 306] width 135 height 26
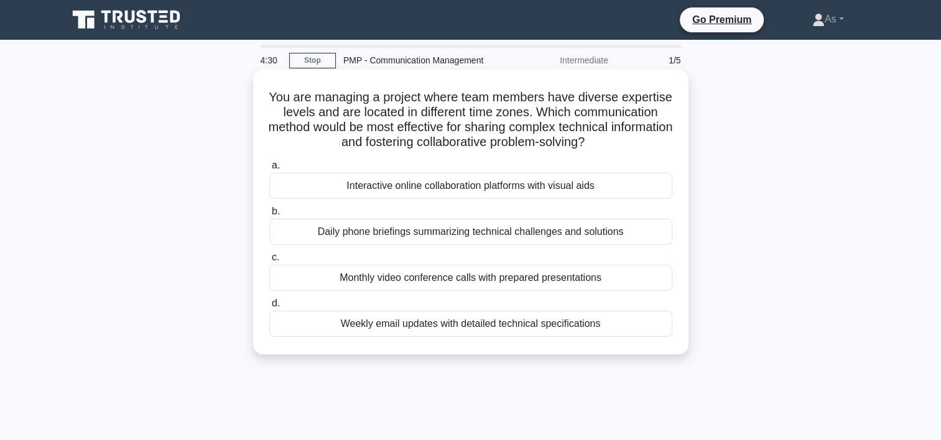
click at [441, 184] on div "Interactive online collaboration platforms with visual aids" at bounding box center [470, 186] width 403 height 26
click at [269, 170] on input "a. Interactive online collaboration platforms with visual aids" at bounding box center [269, 166] width 0 height 8
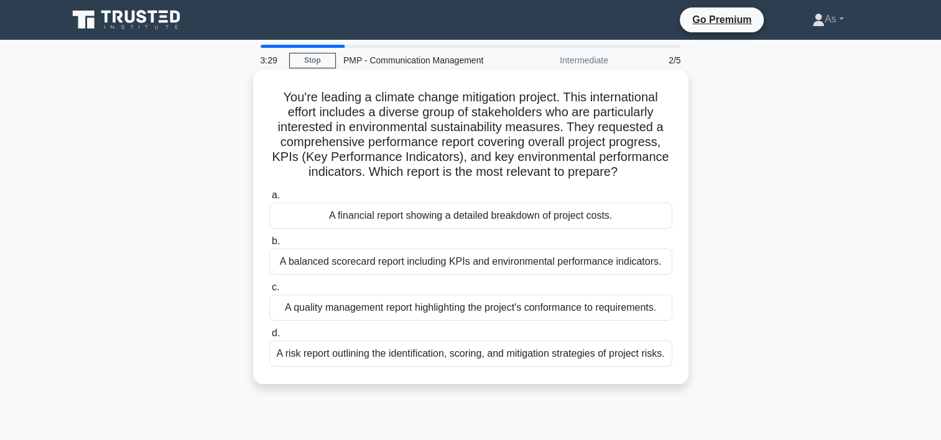
click at [513, 263] on div "A balanced scorecard report including KPIs and environmental performance indica…" at bounding box center [470, 262] width 403 height 26
click at [269, 246] on input "b. A balanced scorecard report including KPIs and environmental performance ind…" at bounding box center [269, 241] width 0 height 8
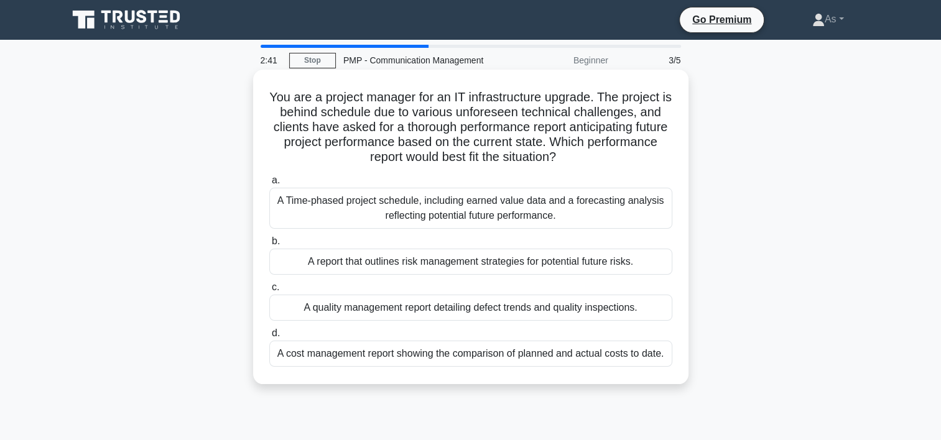
click at [515, 216] on div "A Time-phased project schedule, including earned value data and a forecasting a…" at bounding box center [470, 208] width 403 height 41
click at [269, 185] on input "a. A Time-phased project schedule, including earned value data and a forecastin…" at bounding box center [269, 181] width 0 height 8
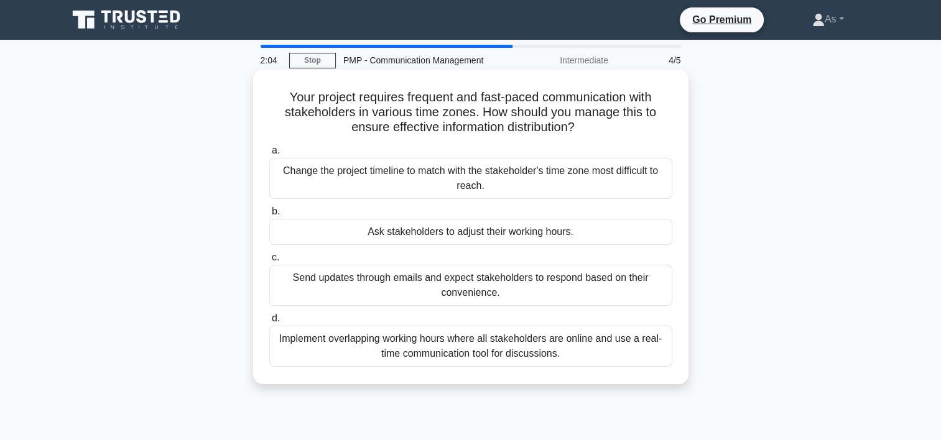
click at [587, 348] on div "Implement overlapping working hours where all stakeholders are online and use a…" at bounding box center [470, 346] width 403 height 41
click at [269, 323] on input "d. Implement overlapping working hours where all stakeholders are online and us…" at bounding box center [269, 319] width 0 height 8
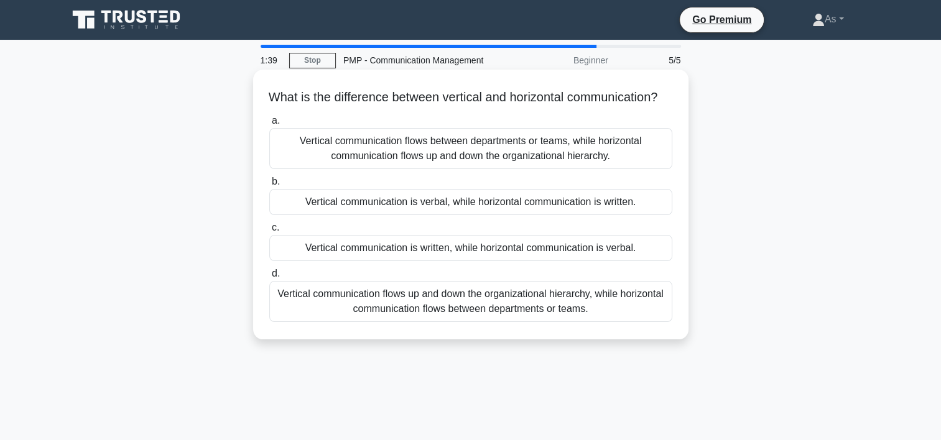
click at [613, 318] on div "Vertical communication flows up and down the organizational hierarchy, while ho…" at bounding box center [470, 301] width 403 height 41
click at [269, 278] on input "d. Vertical communication flows up and down the organizational hierarchy, while…" at bounding box center [269, 274] width 0 height 8
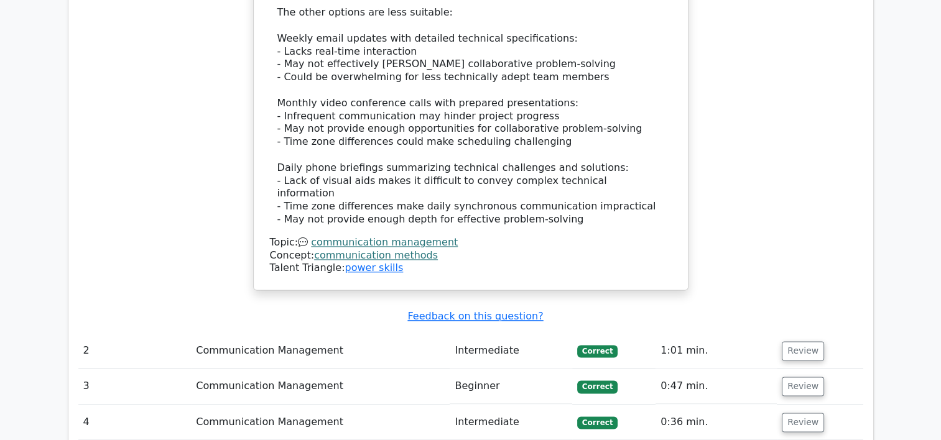
scroll to position [1566, 0]
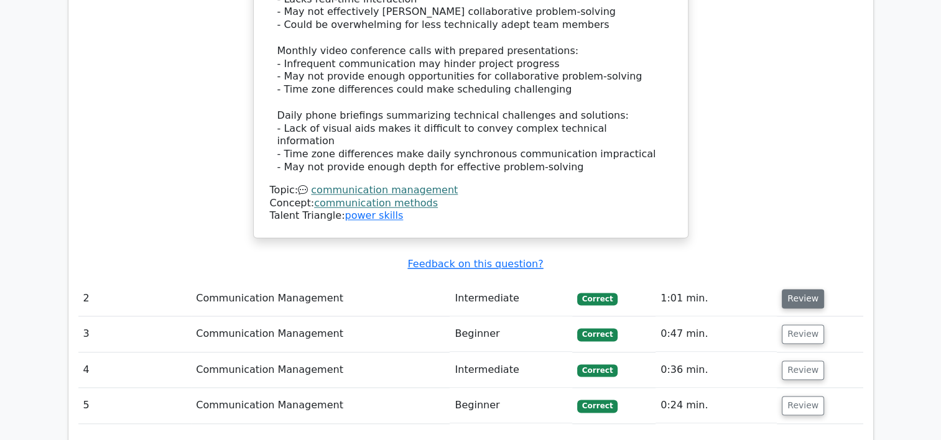
click at [796, 289] on button "Review" at bounding box center [802, 298] width 42 height 19
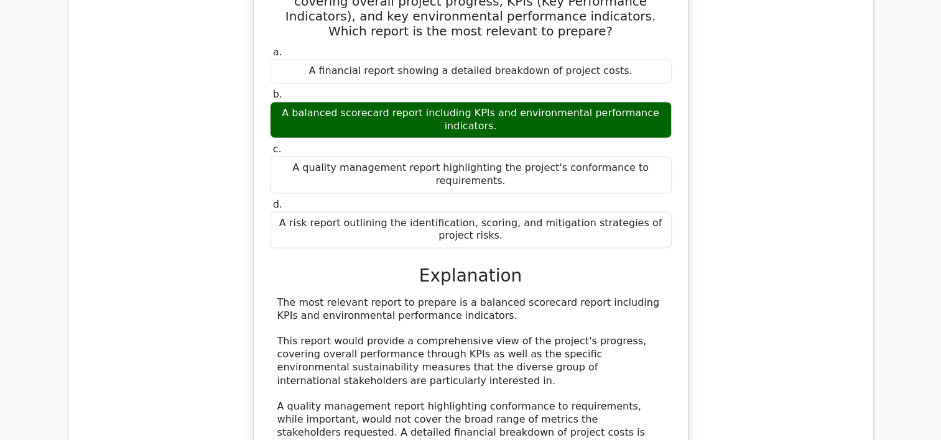
scroll to position [1977, 0]
